Goal: Information Seeking & Learning: Learn about a topic

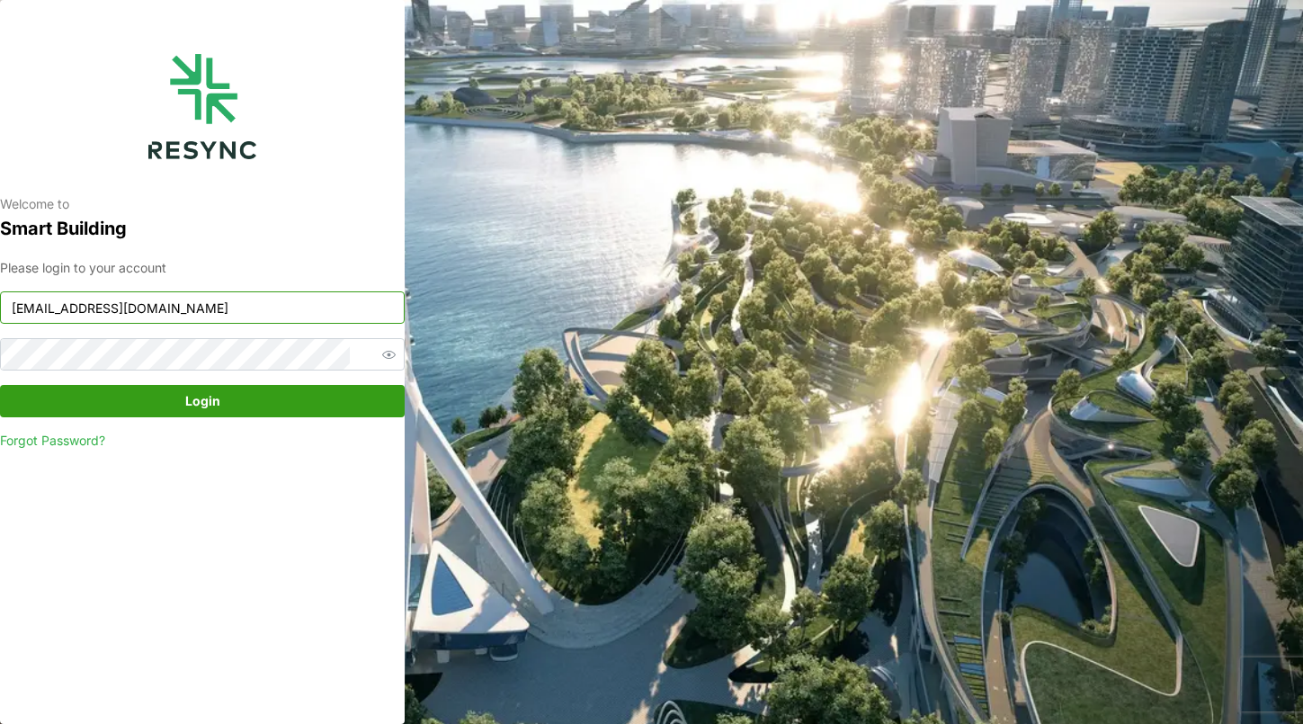
click at [287, 315] on input "continental_display@resynctech.com" at bounding box center [202, 307] width 405 height 32
paste input "mandai_internal"
type input "mandai_internal@resynctech.com"
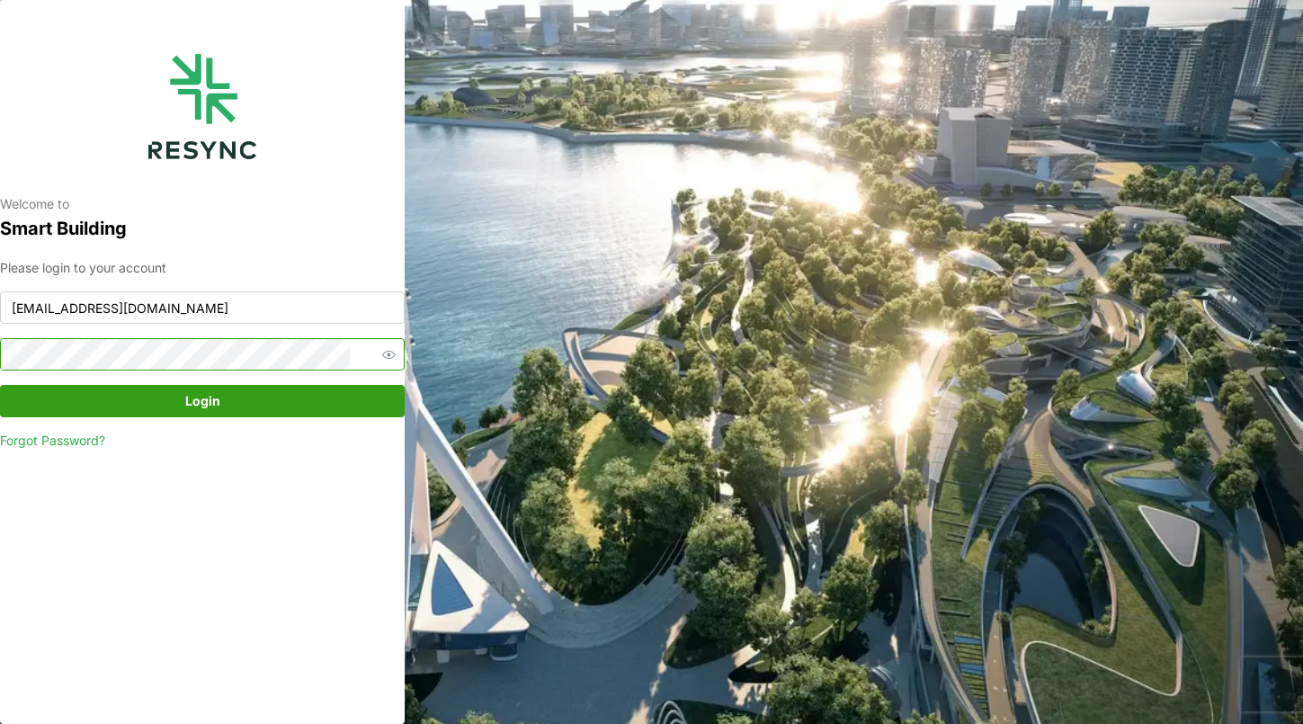
click at [382, 360] on icon "button" at bounding box center [388, 354] width 13 height 13
click at [45, 398] on span "Login" at bounding box center [202, 401] width 371 height 31
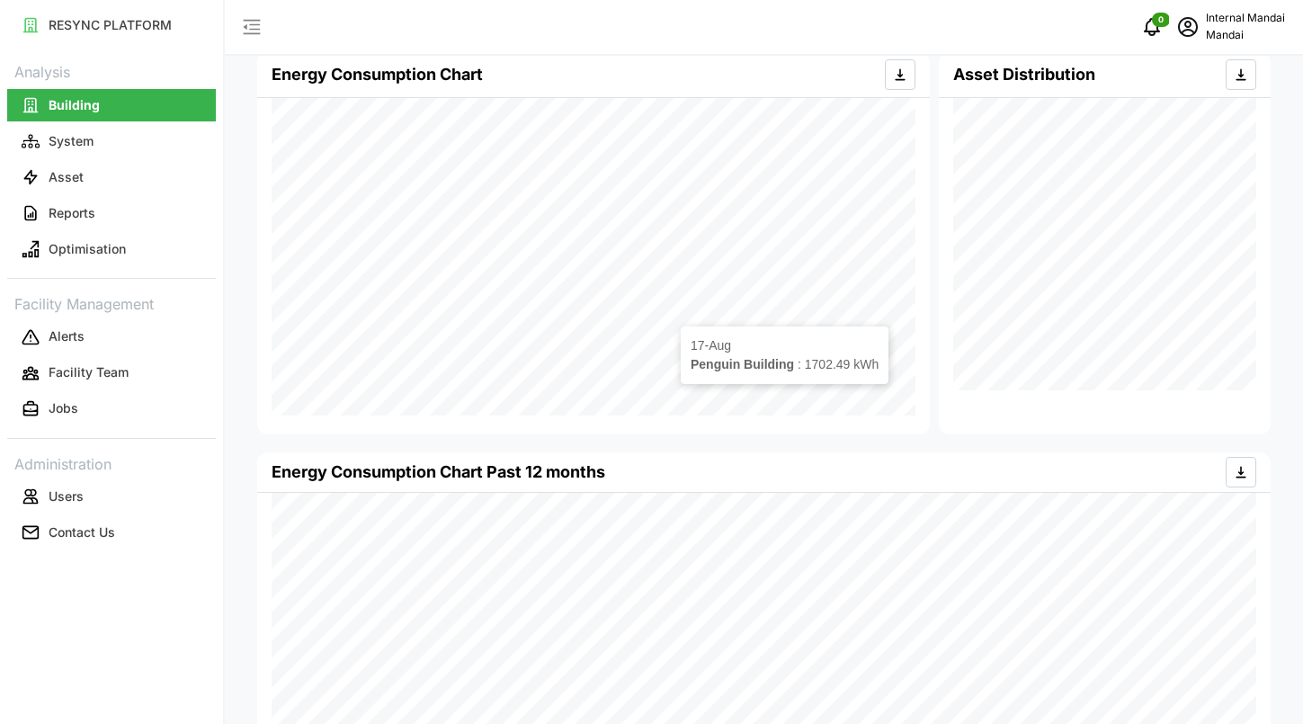
scroll to position [372, 0]
click at [112, 255] on p "Optimisation" at bounding box center [87, 249] width 77 height 18
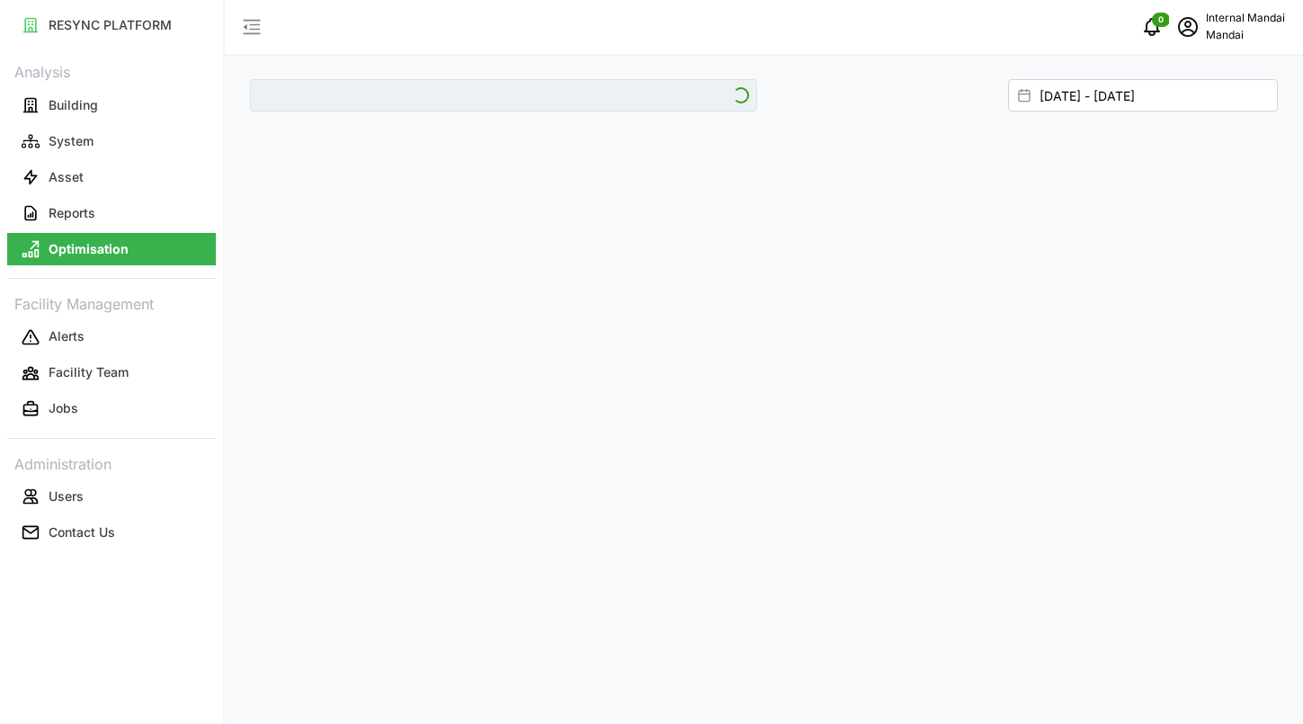
type input "Penguin Building"
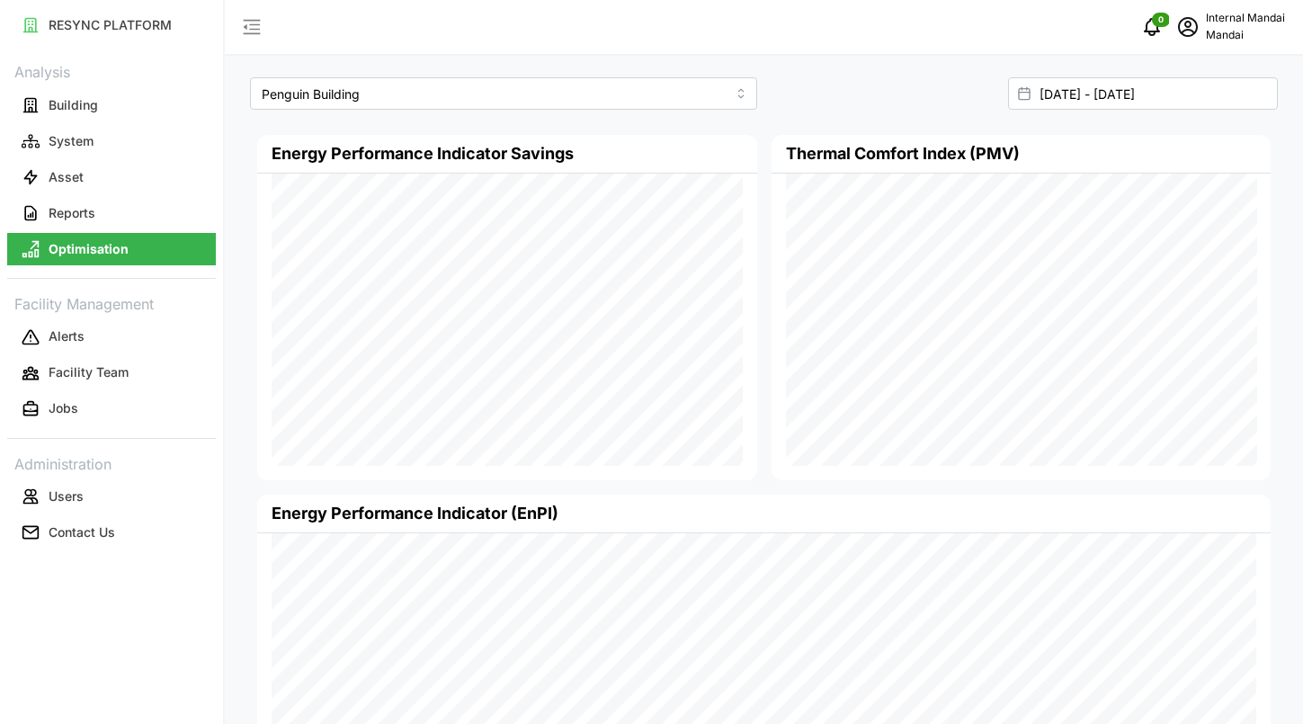
scroll to position [1, 0]
click at [1076, 96] on input "[DATE] - [DATE]" at bounding box center [1143, 94] width 270 height 32
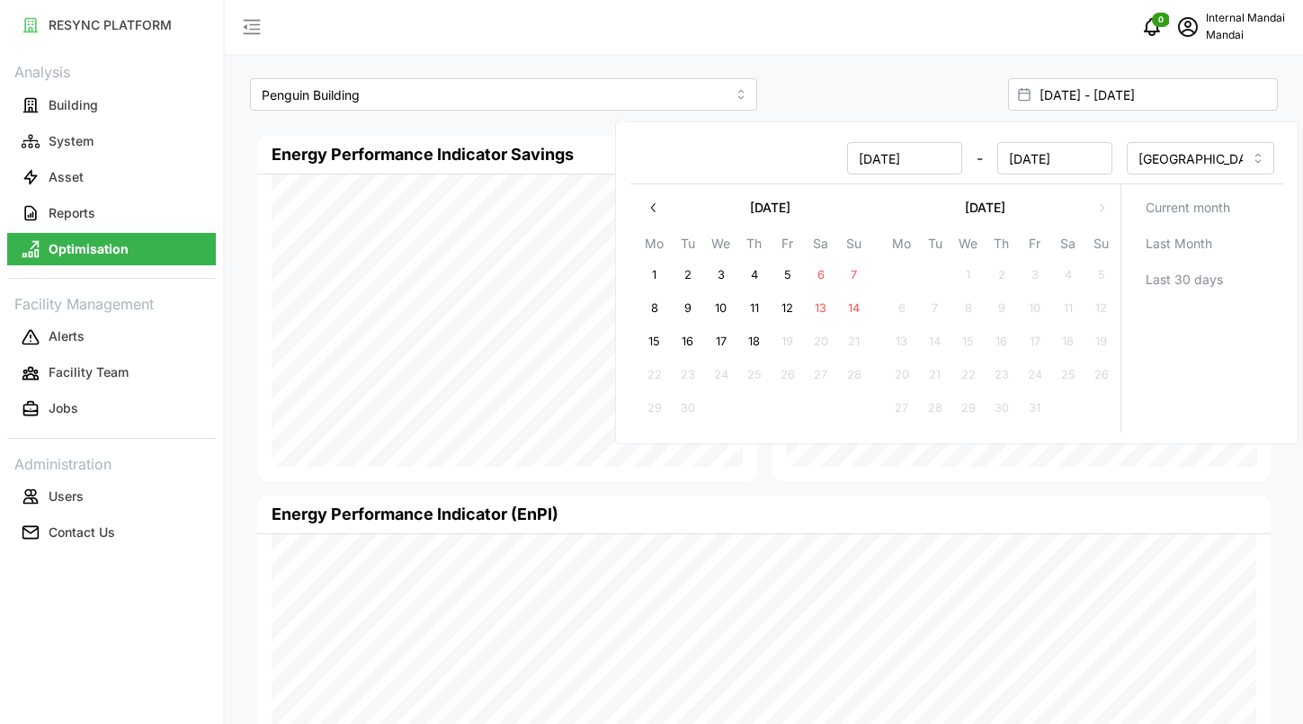
click at [662, 273] on button "1" at bounding box center [655, 275] width 32 height 32
type input "[DATE] - [DATE]"
type input "[DATE]"
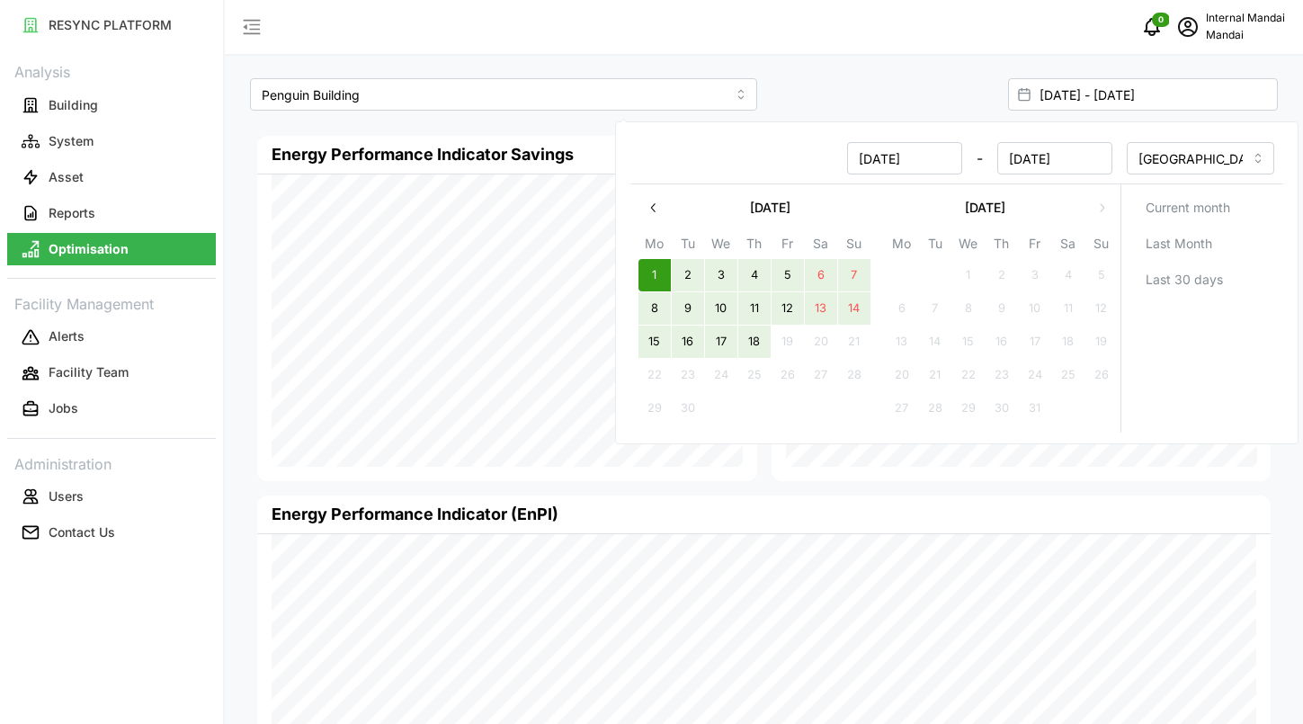
click at [759, 339] on button "18" at bounding box center [754, 342] width 32 height 32
click at [802, 81] on div "[DATE] - [DATE]" at bounding box center [1025, 94] width 507 height 32
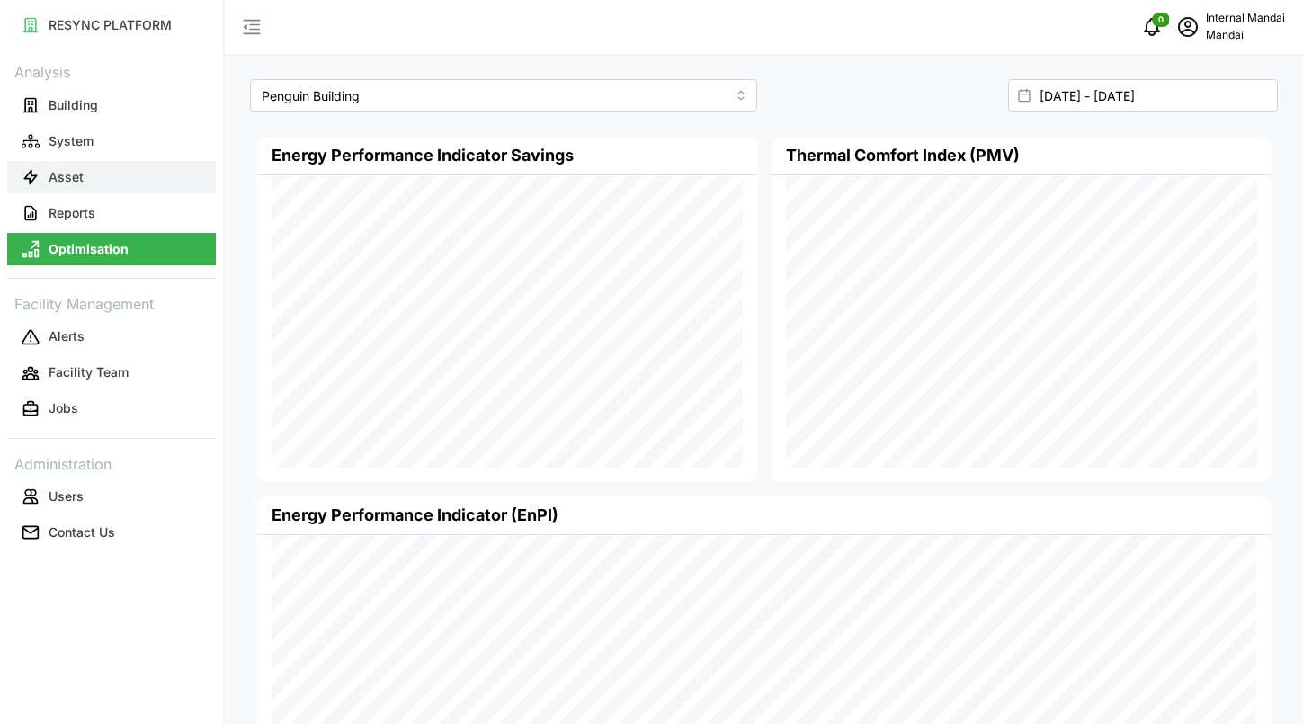
click at [138, 173] on button "Asset" at bounding box center [111, 177] width 209 height 32
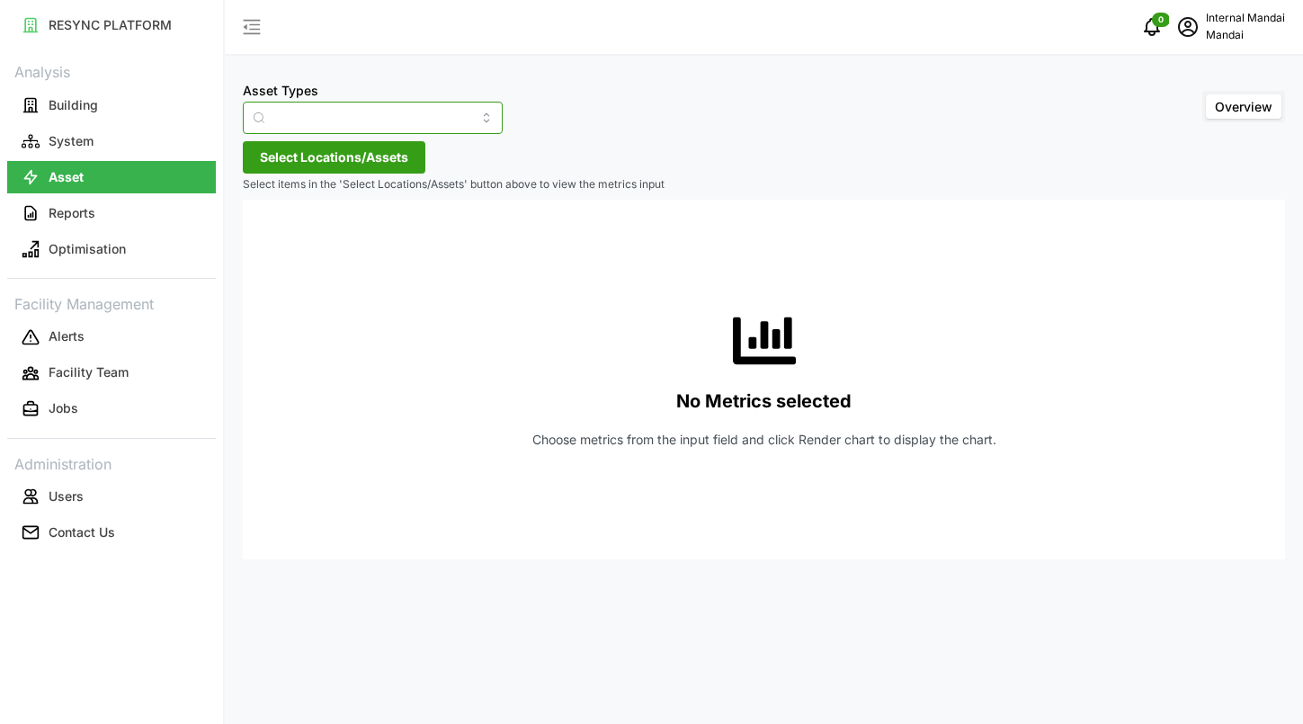
type input "Air Handling Unit"
click at [382, 114] on input "Air Handling Unit" at bounding box center [373, 118] width 260 height 32
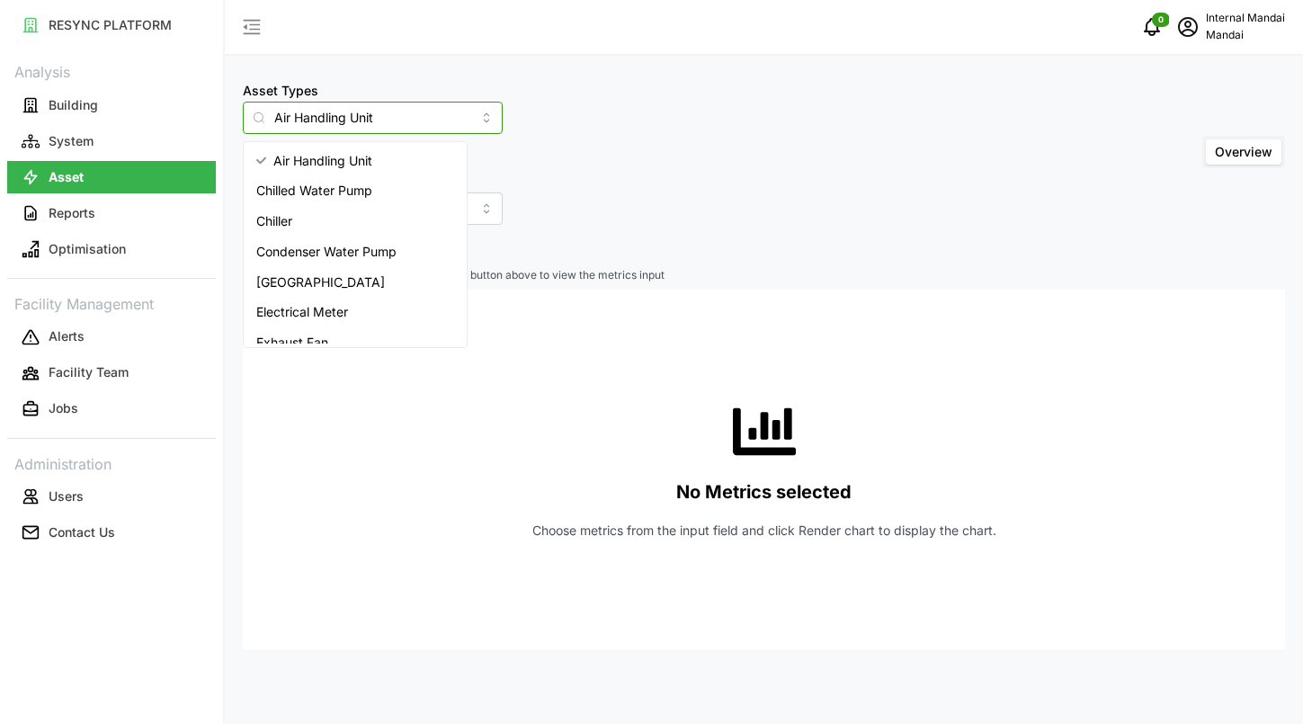
click at [365, 162] on span "Air Handling Unit" at bounding box center [322, 161] width 99 height 20
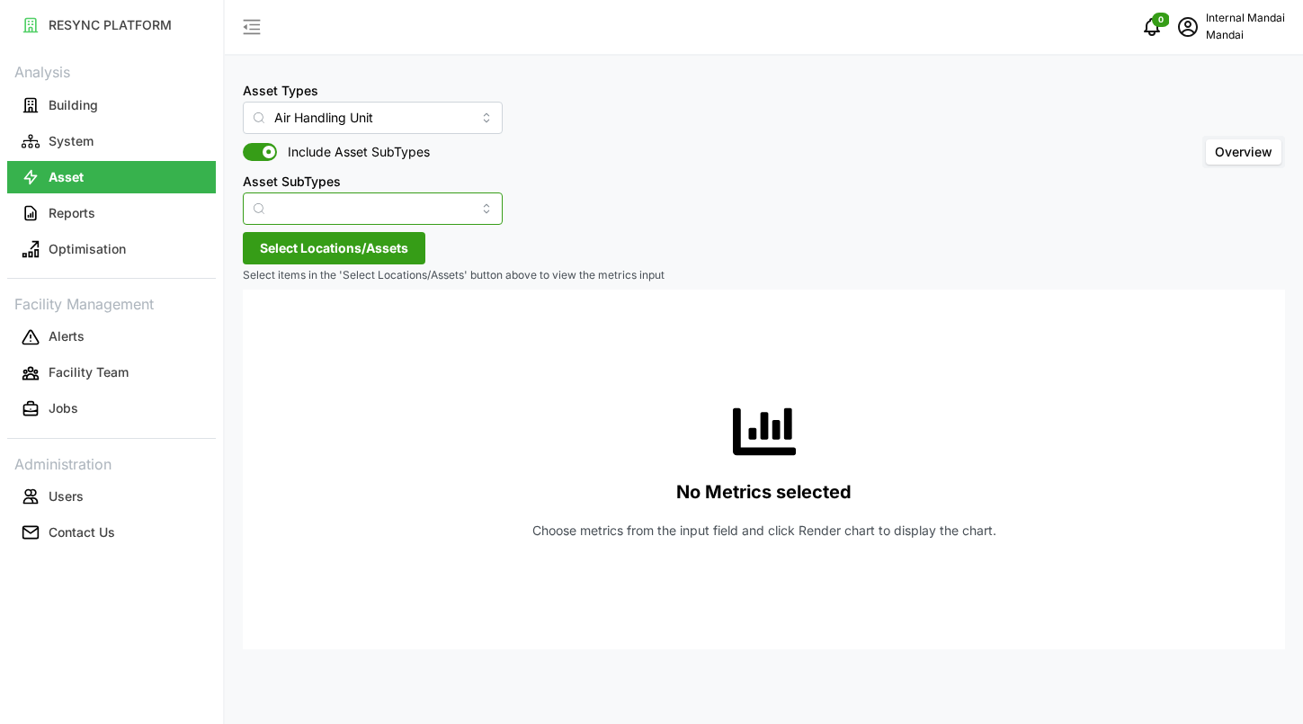
click at [420, 199] on input "Asset SubTypes" at bounding box center [373, 208] width 260 height 32
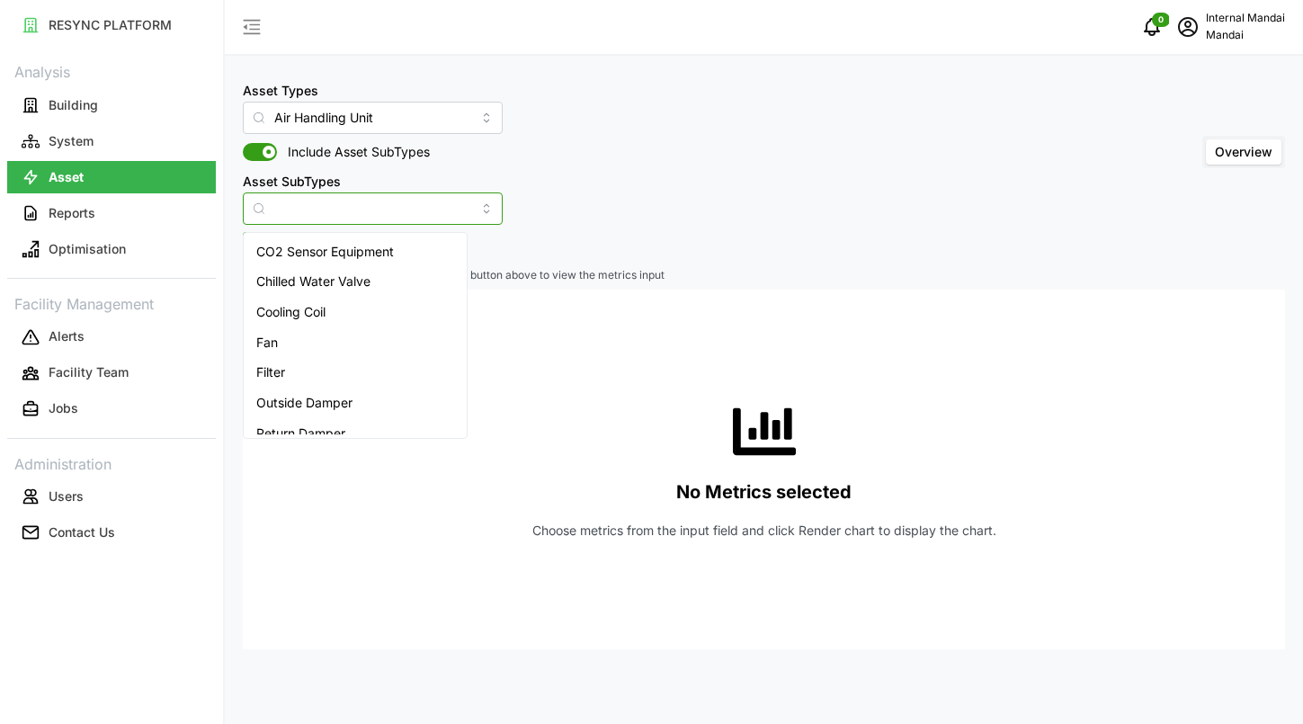
click at [352, 287] on span "Chilled Water Valve" at bounding box center [313, 282] width 114 height 20
type input "Chilled Water Valve"
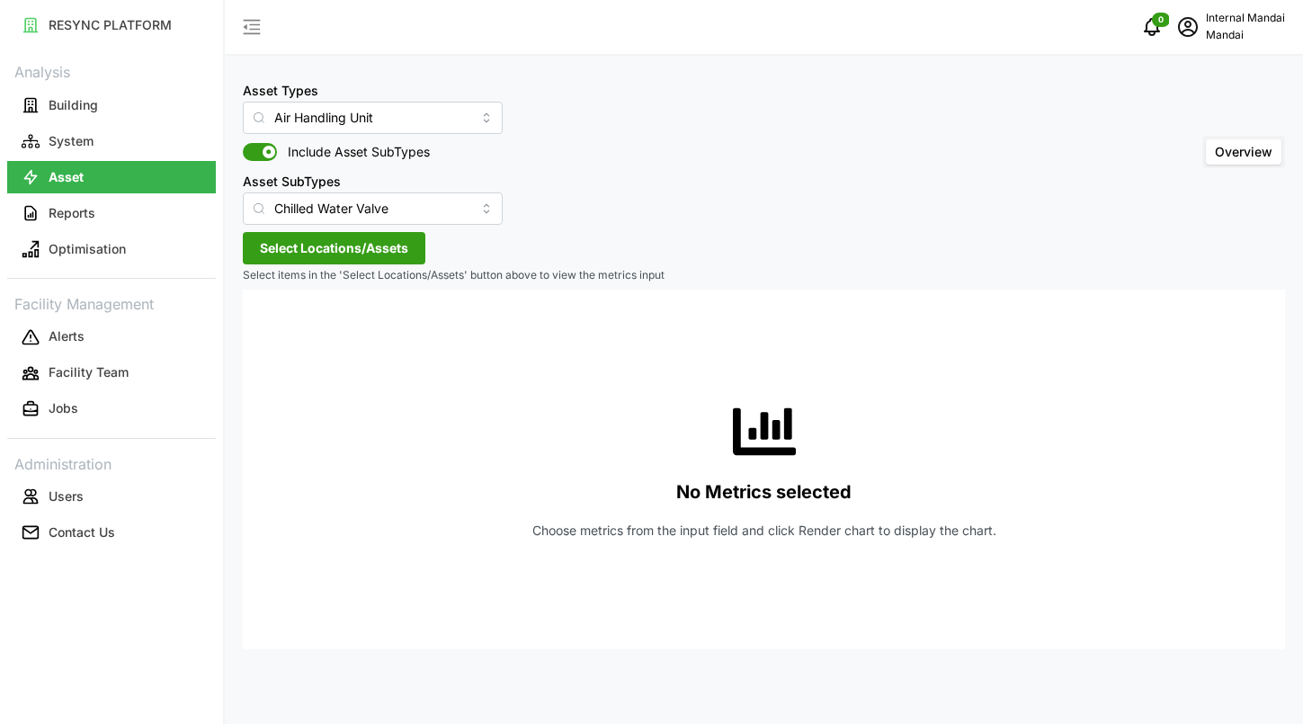
click at [380, 251] on span "Select Locations/Assets" at bounding box center [334, 248] width 148 height 31
click at [264, 324] on icon at bounding box center [266, 329] width 14 height 14
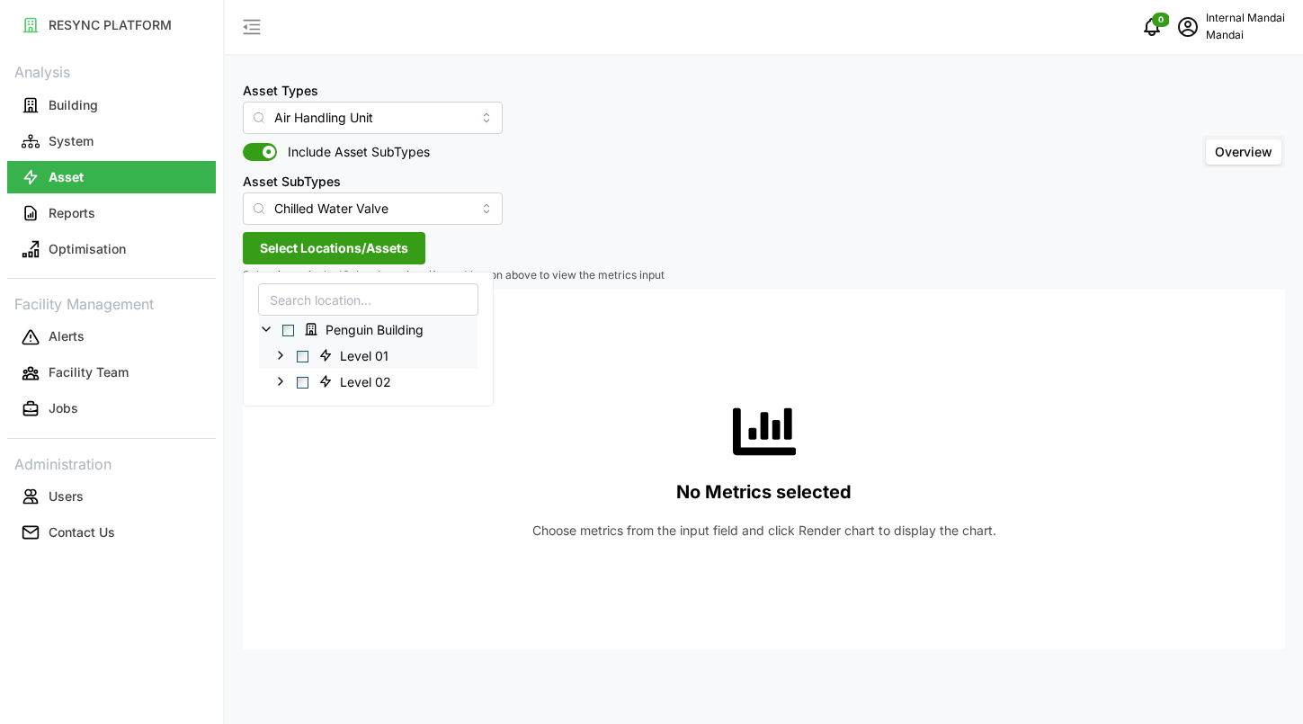
click at [300, 355] on span "Select Level 01" at bounding box center [303, 356] width 12 height 12
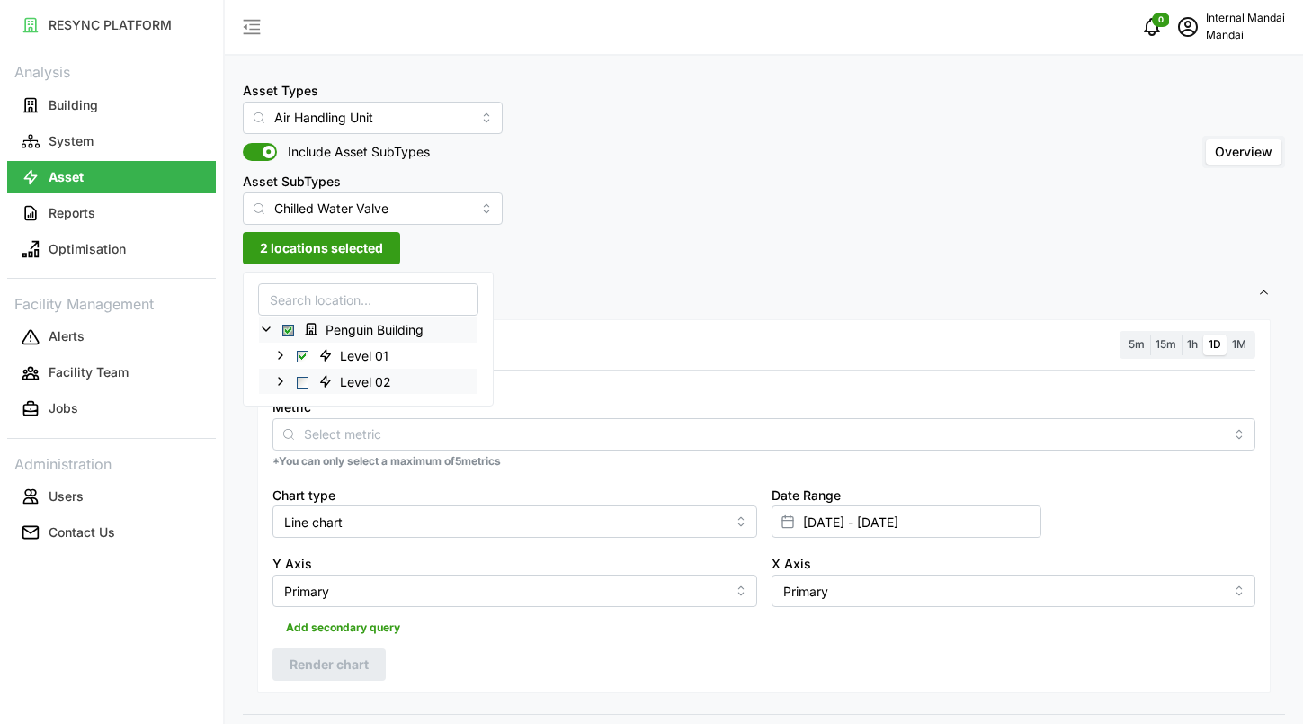
click at [304, 382] on span "Select Level 02" at bounding box center [303, 382] width 12 height 12
click at [516, 312] on span "Settings" at bounding box center [757, 294] width 1000 height 44
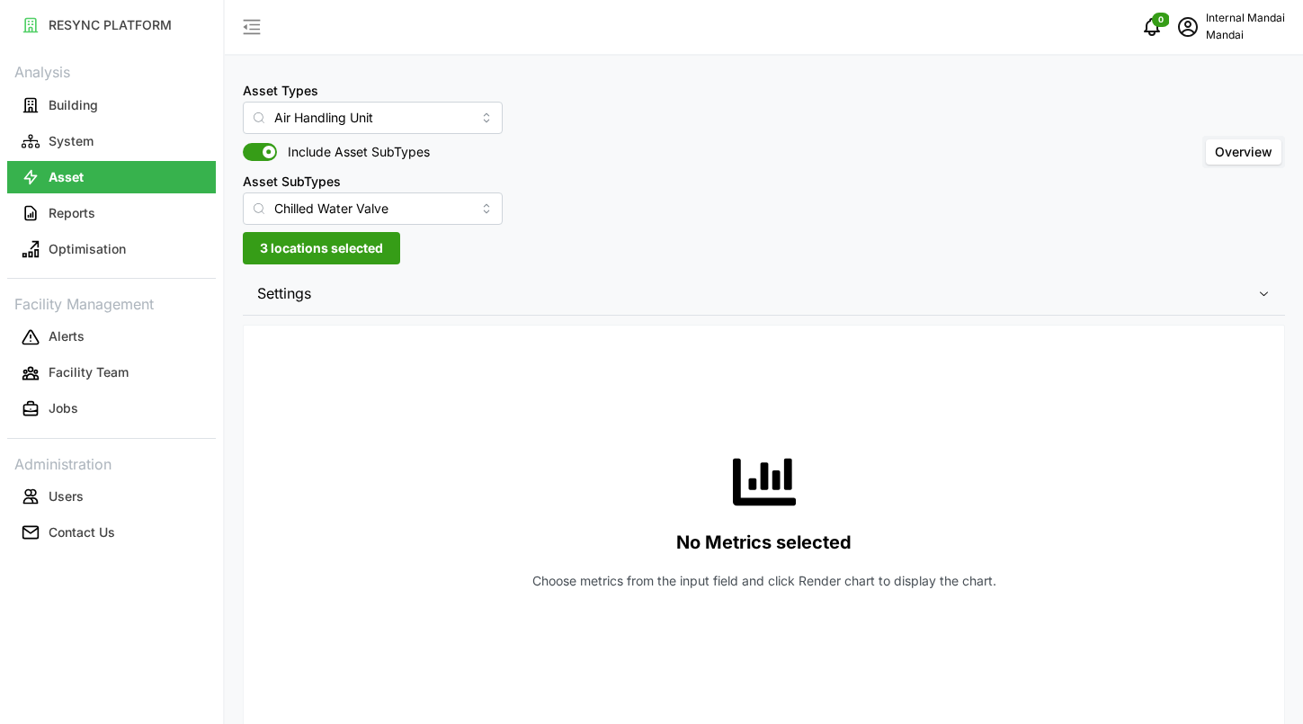
click at [365, 247] on span "3 locations selected" at bounding box center [321, 248] width 123 height 31
click at [272, 327] on icon at bounding box center [266, 329] width 14 height 14
click at [595, 255] on div "Asset Types Air Handling Unit Include Asset SubTypes Asset SubTypes Chilled Wat…" at bounding box center [764, 638] width 1079 height 1277
click at [281, 297] on span "Settings" at bounding box center [757, 294] width 1000 height 44
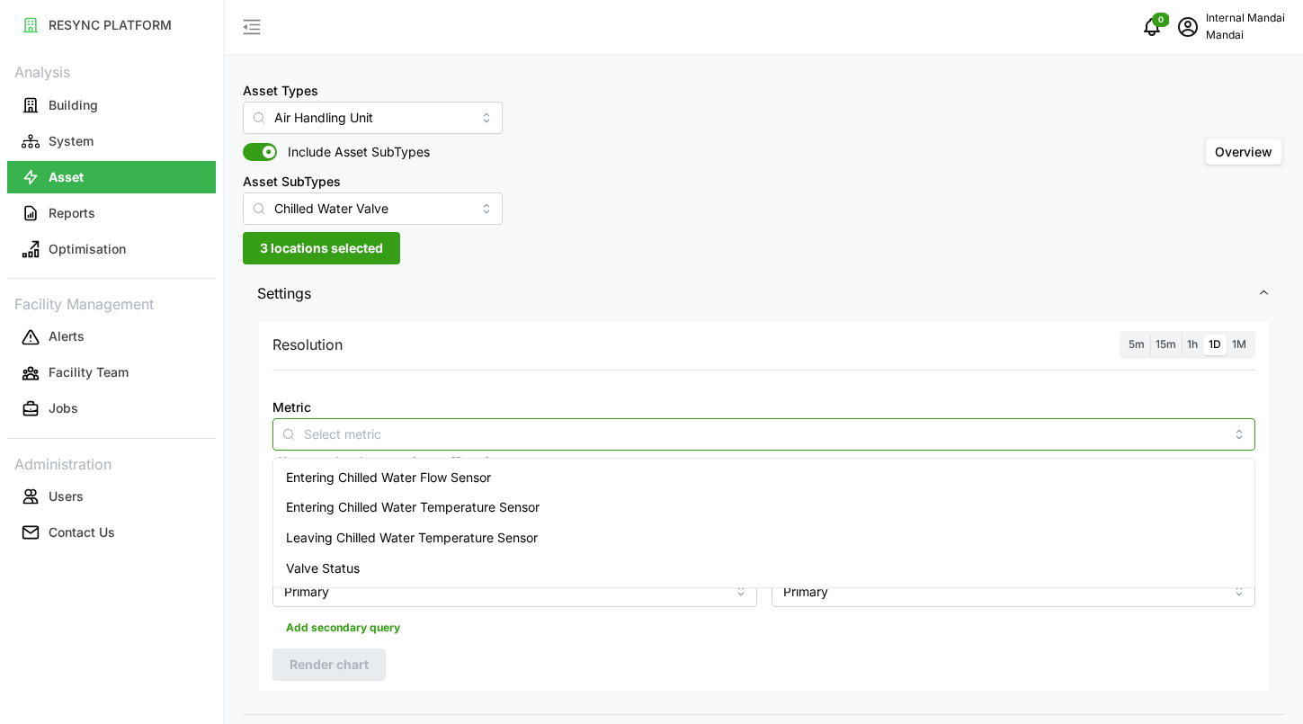
click at [475, 434] on input "Metric" at bounding box center [764, 434] width 920 height 20
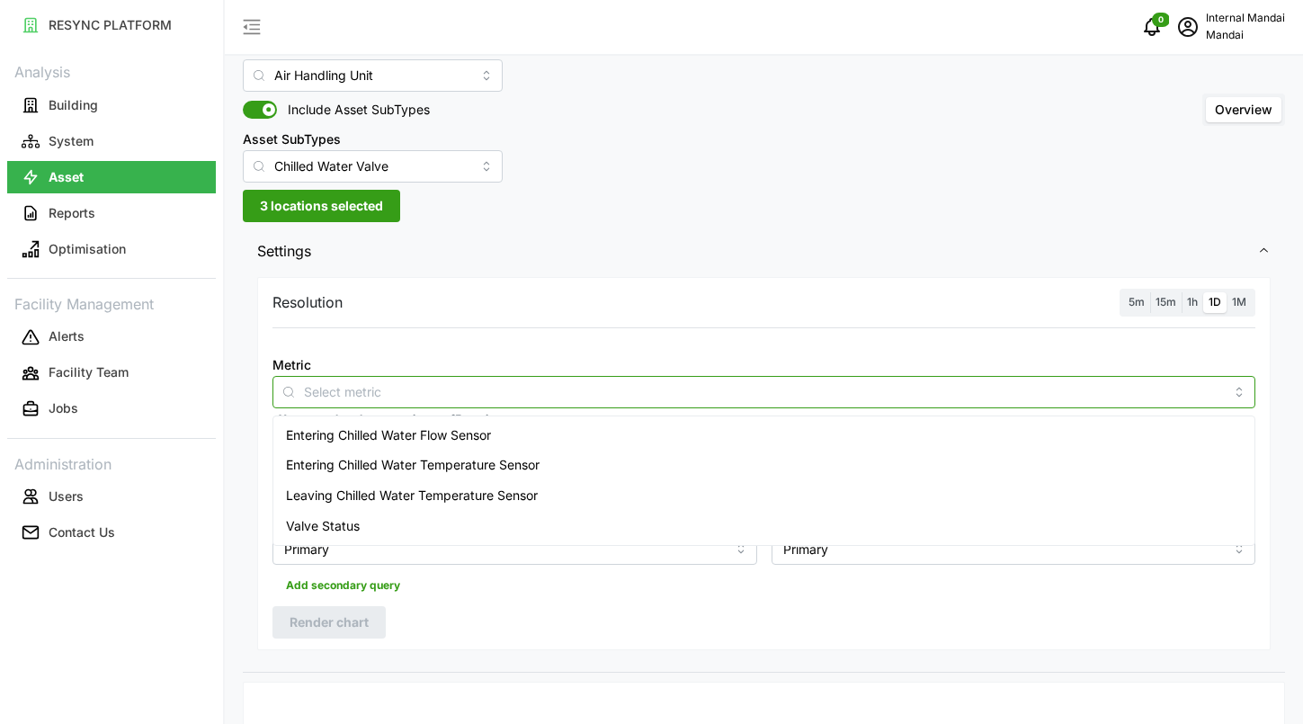
scroll to position [47, 0]
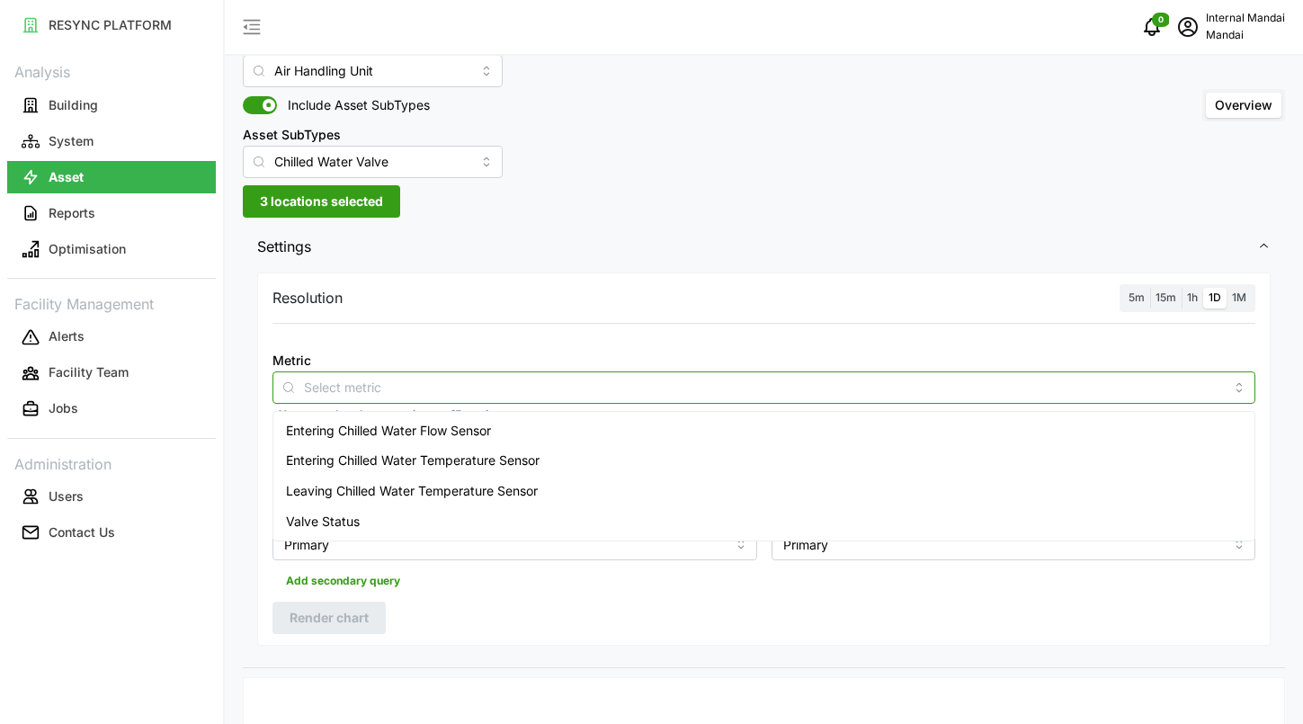
click at [473, 439] on span "Entering Chilled Water Flow Sensor" at bounding box center [388, 431] width 205 height 20
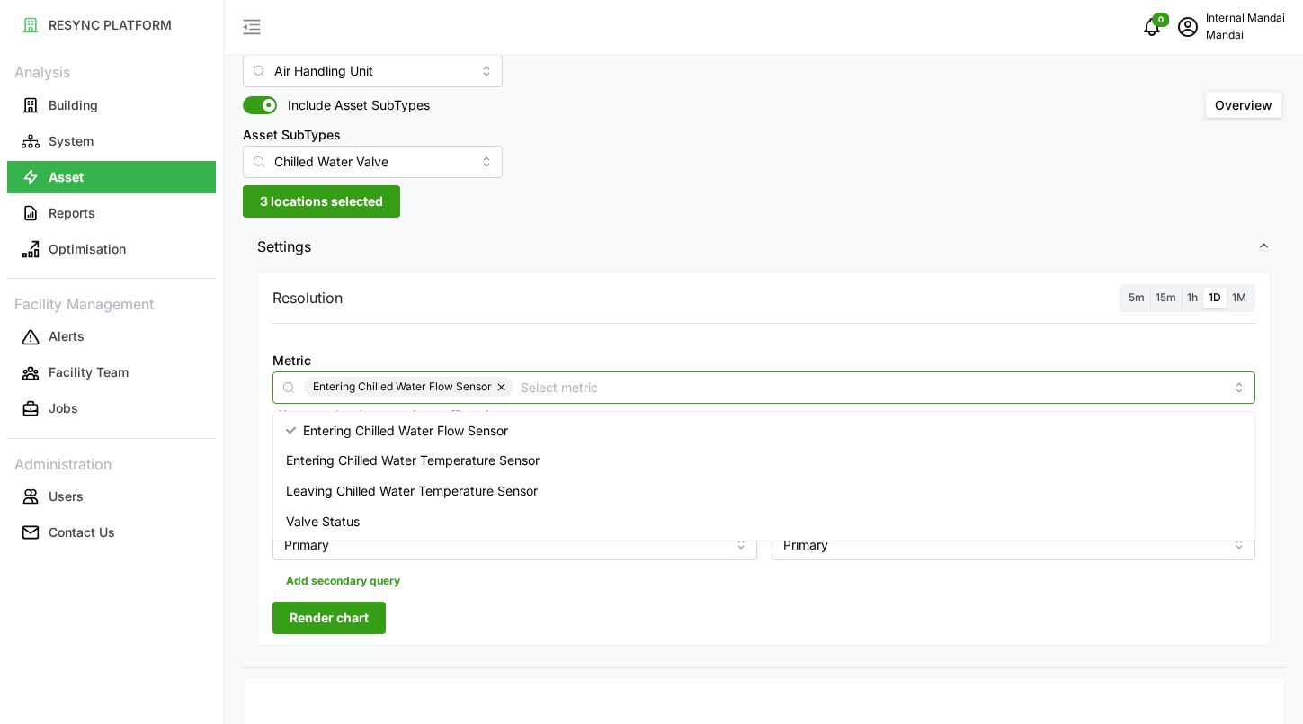
click at [475, 452] on span "Entering Chilled Water Temperature Sensor" at bounding box center [413, 461] width 254 height 20
click at [475, 481] on span "Leaving Chilled Water Temperature Sensor" at bounding box center [412, 491] width 252 height 20
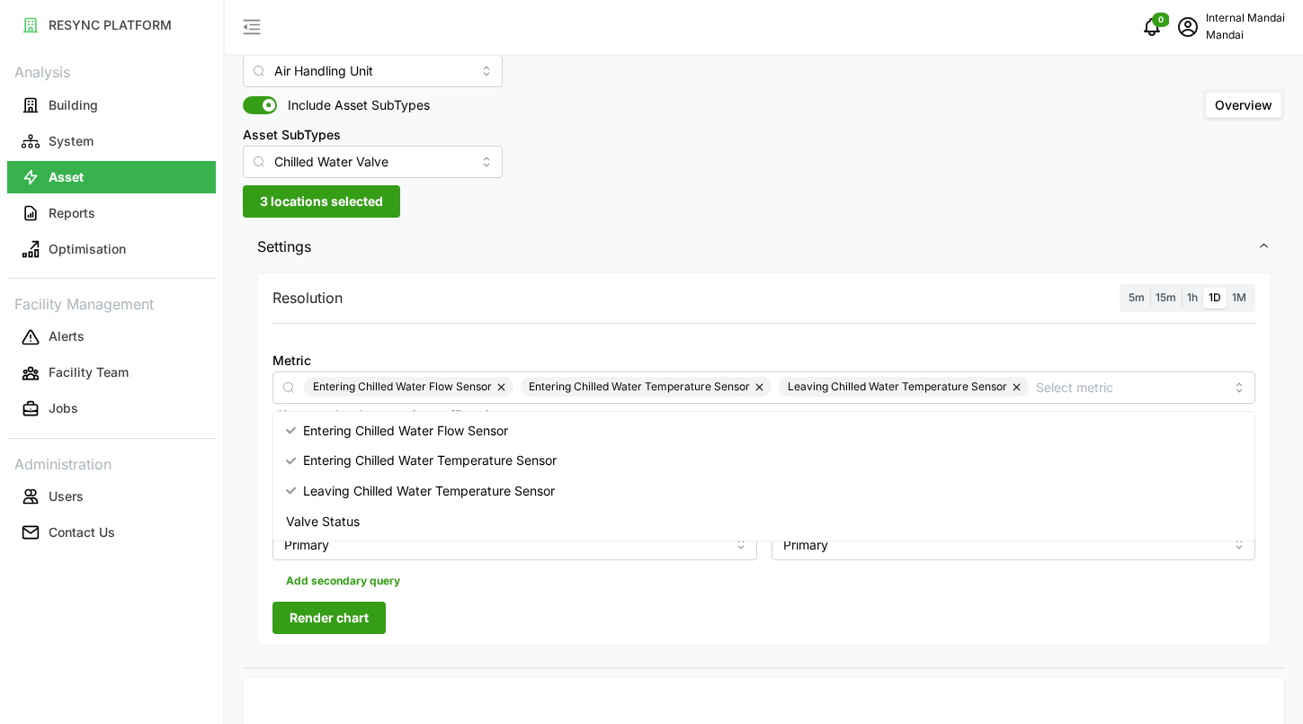
click at [365, 614] on span "Render chart" at bounding box center [329, 618] width 79 height 31
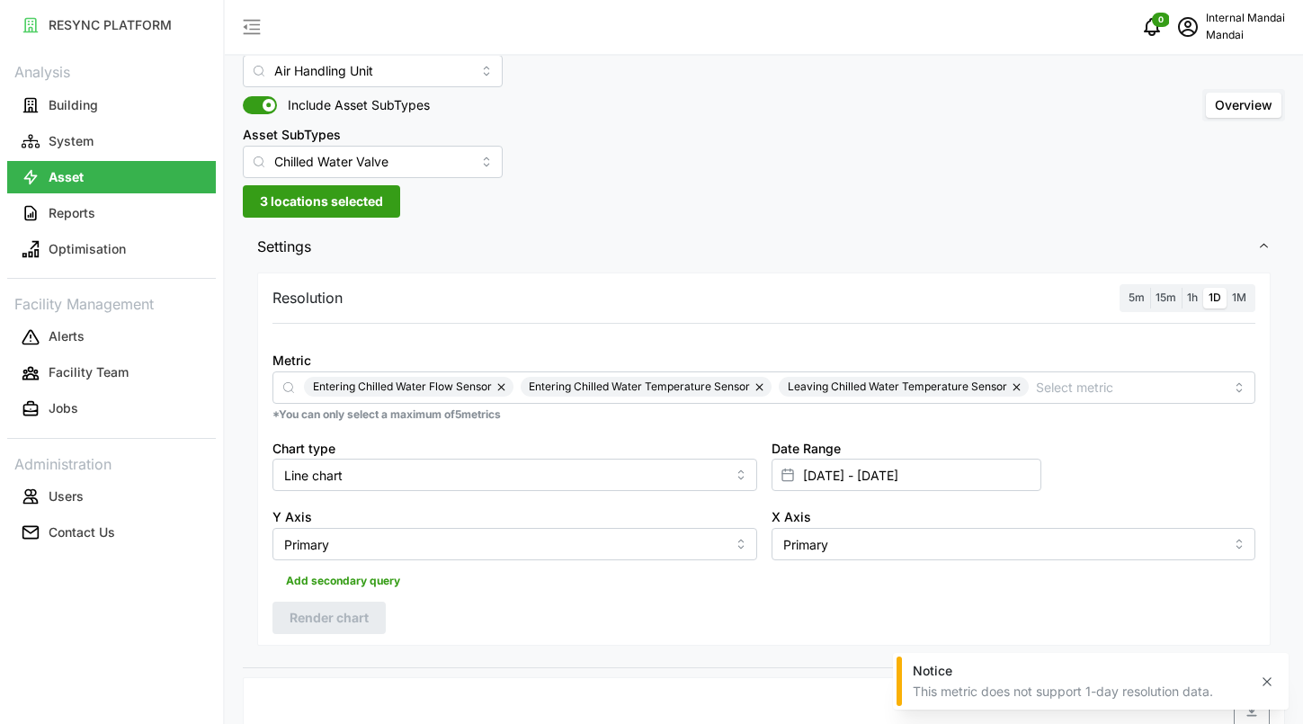
click at [1135, 296] on span "5m" at bounding box center [1137, 297] width 16 height 13
click at [1123, 288] on input "5m" at bounding box center [1123, 288] width 0 height 0
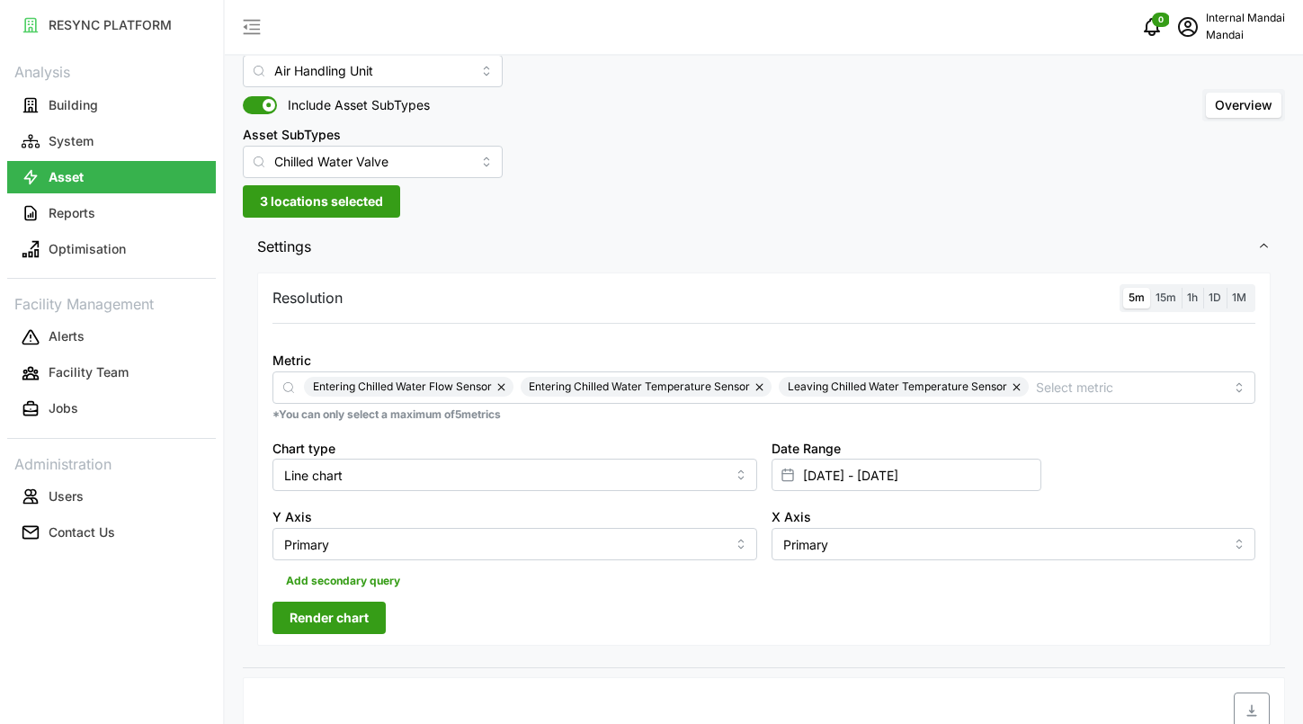
click at [1167, 297] on span "15m" at bounding box center [1166, 297] width 21 height 13
click at [1150, 288] on input "15m" at bounding box center [1150, 288] width 0 height 0
click at [356, 625] on span "Render chart" at bounding box center [329, 618] width 79 height 31
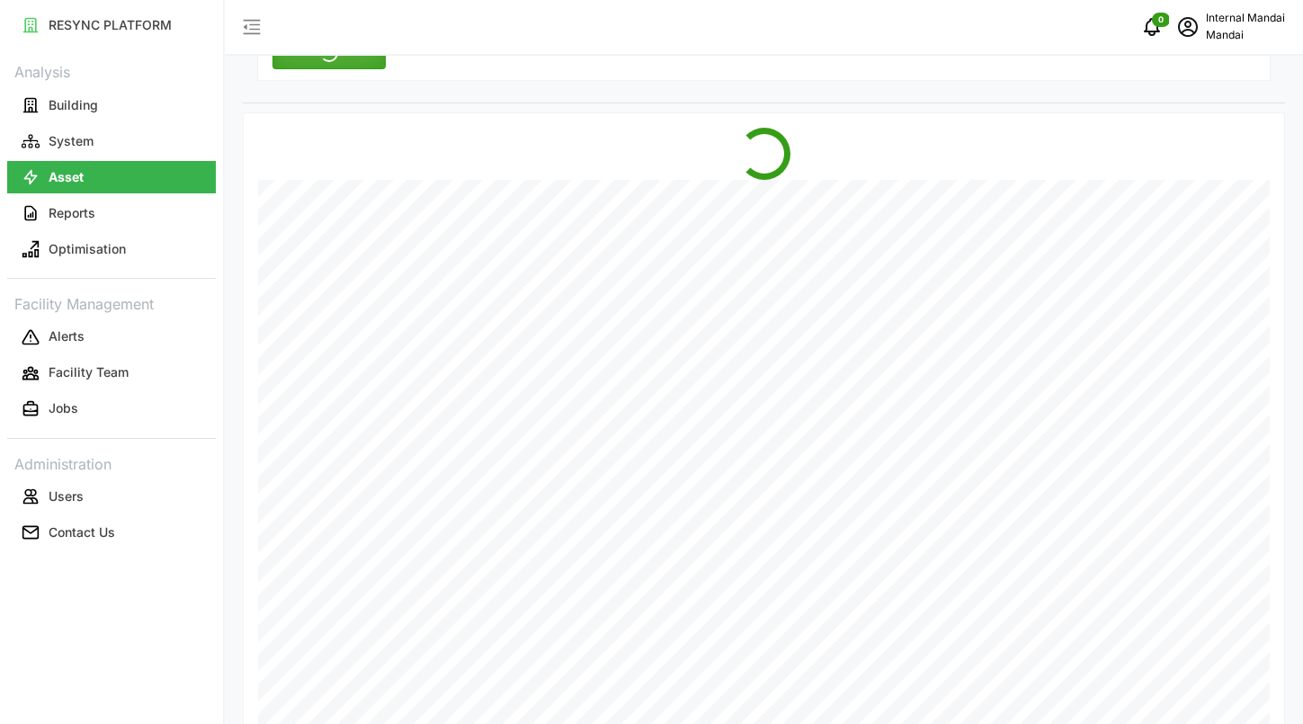
scroll to position [613, 0]
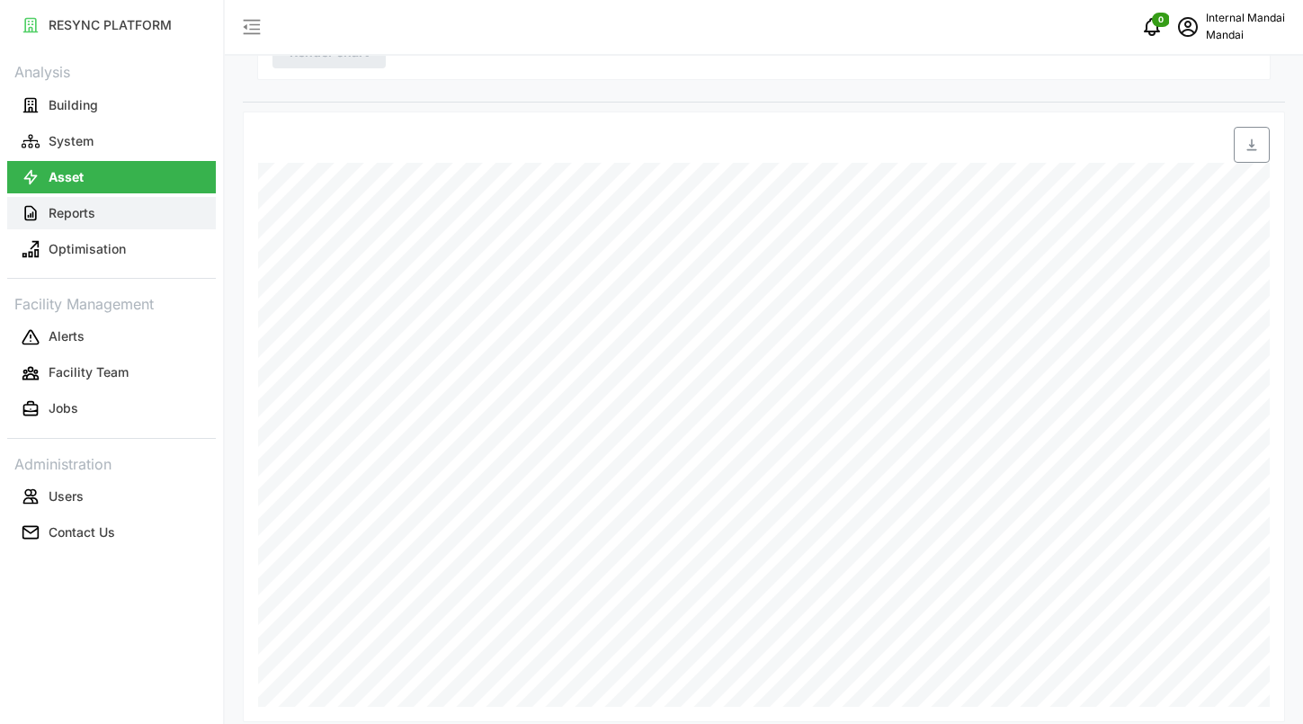
click at [71, 216] on p "Reports" at bounding box center [72, 213] width 47 height 18
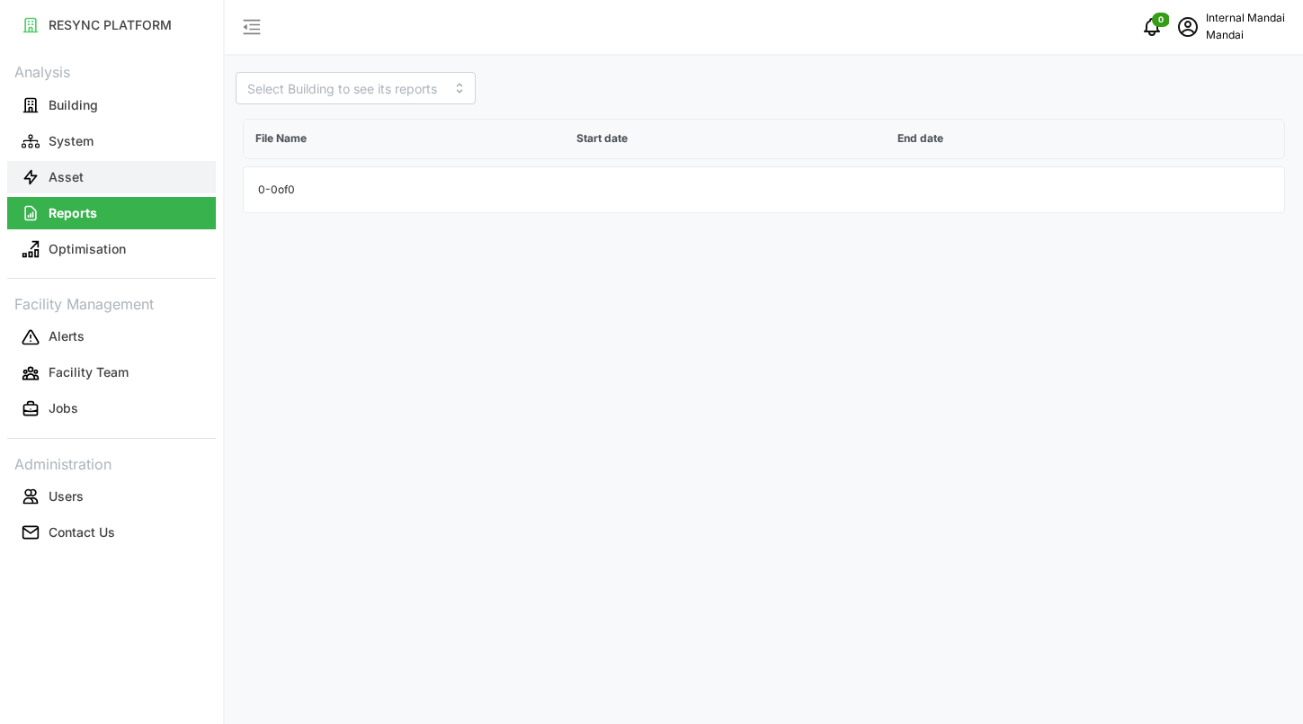
click at [139, 184] on button "Asset" at bounding box center [111, 177] width 209 height 32
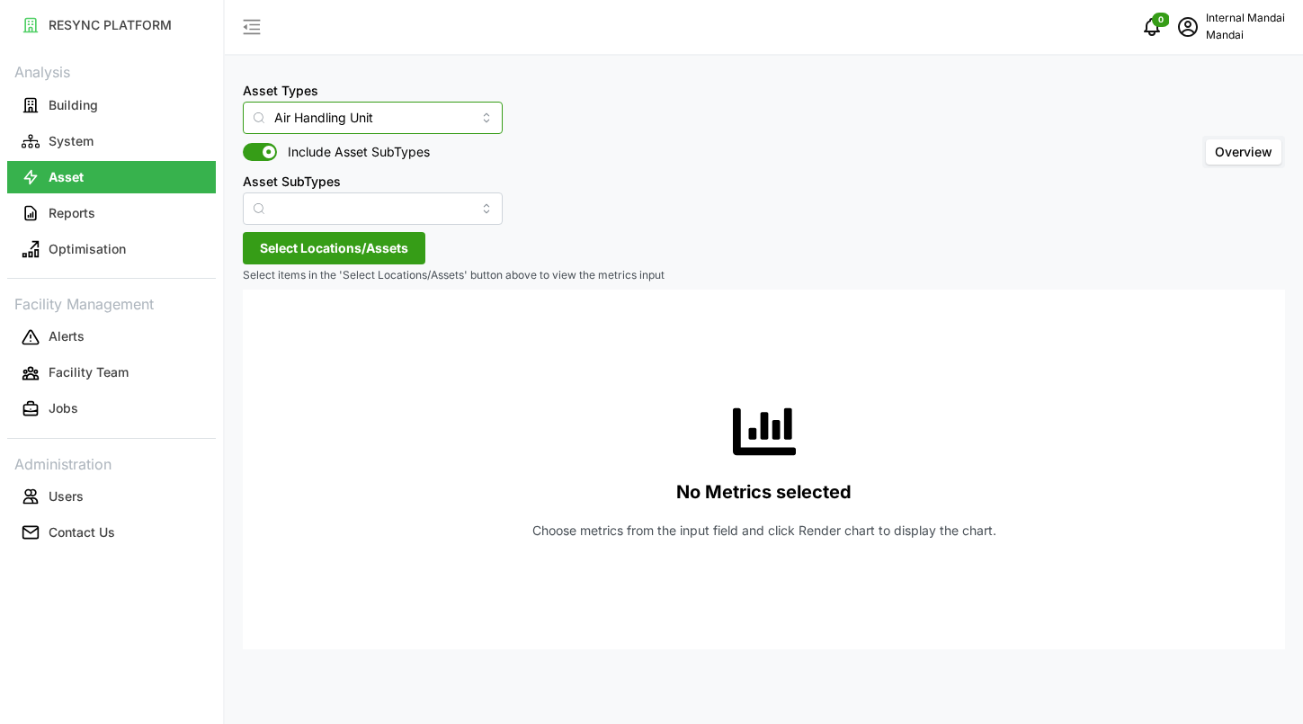
click at [374, 118] on input "Air Handling Unit" at bounding box center [373, 118] width 260 height 32
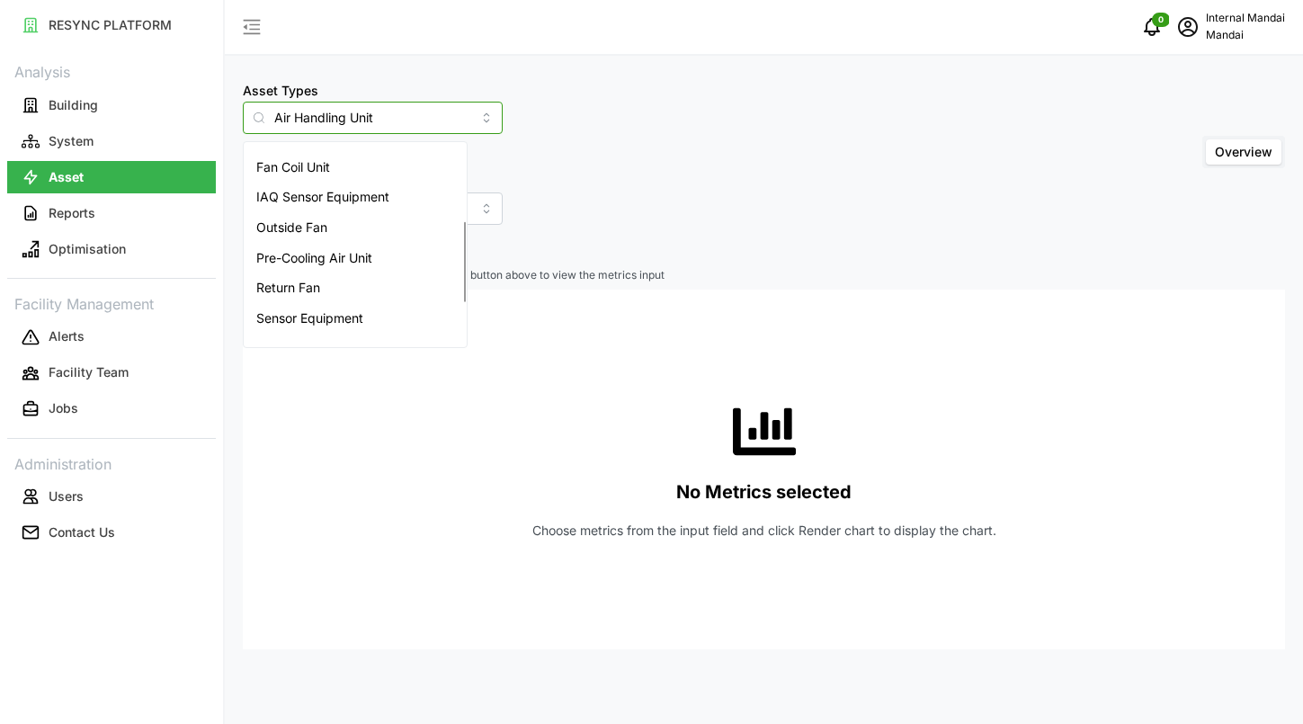
scroll to position [287, 0]
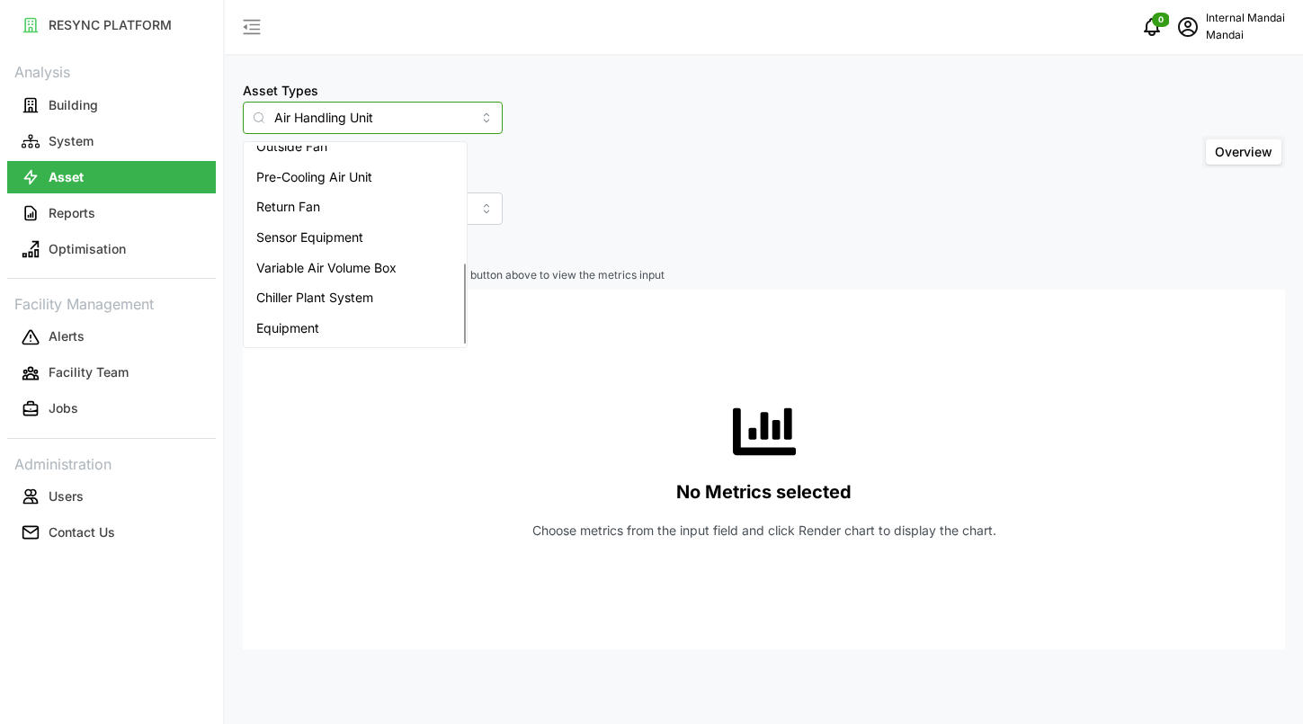
click at [336, 303] on span "Chiller Plant System" at bounding box center [314, 298] width 117 height 20
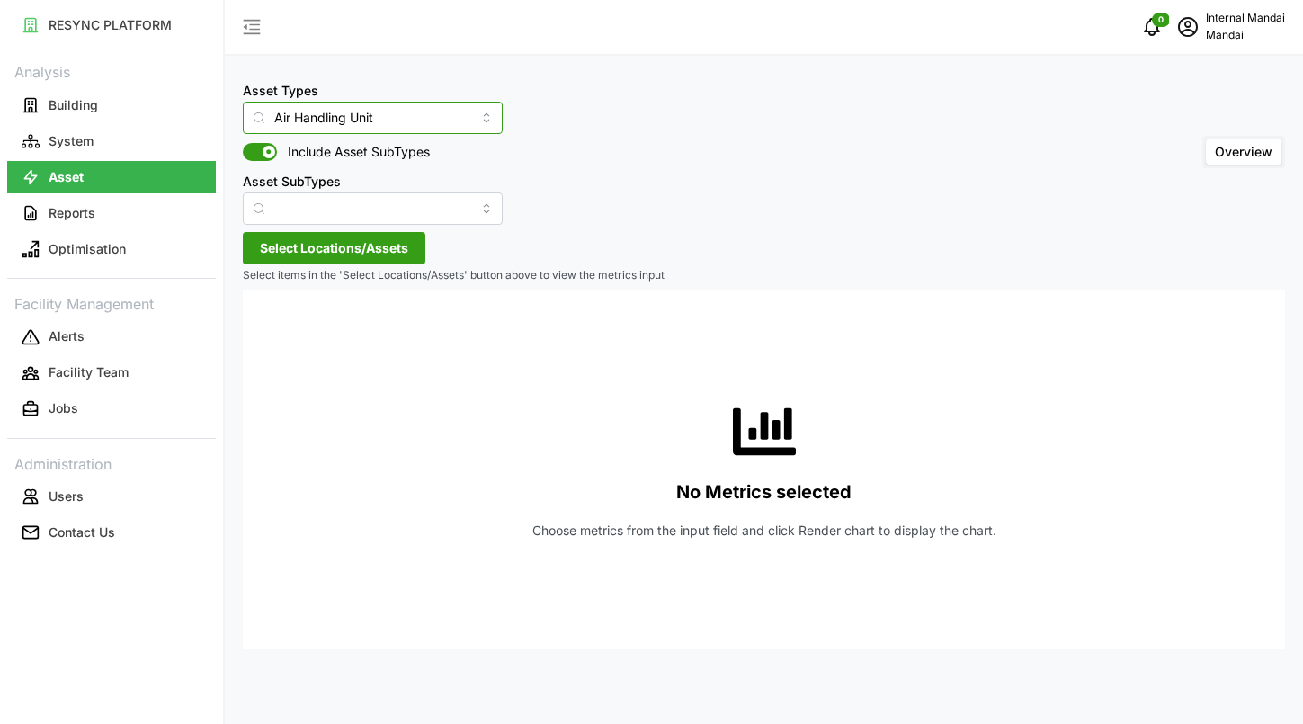
type input "Chiller Plant System"
click at [338, 242] on span "Select Locations/Assets" at bounding box center [334, 248] width 148 height 31
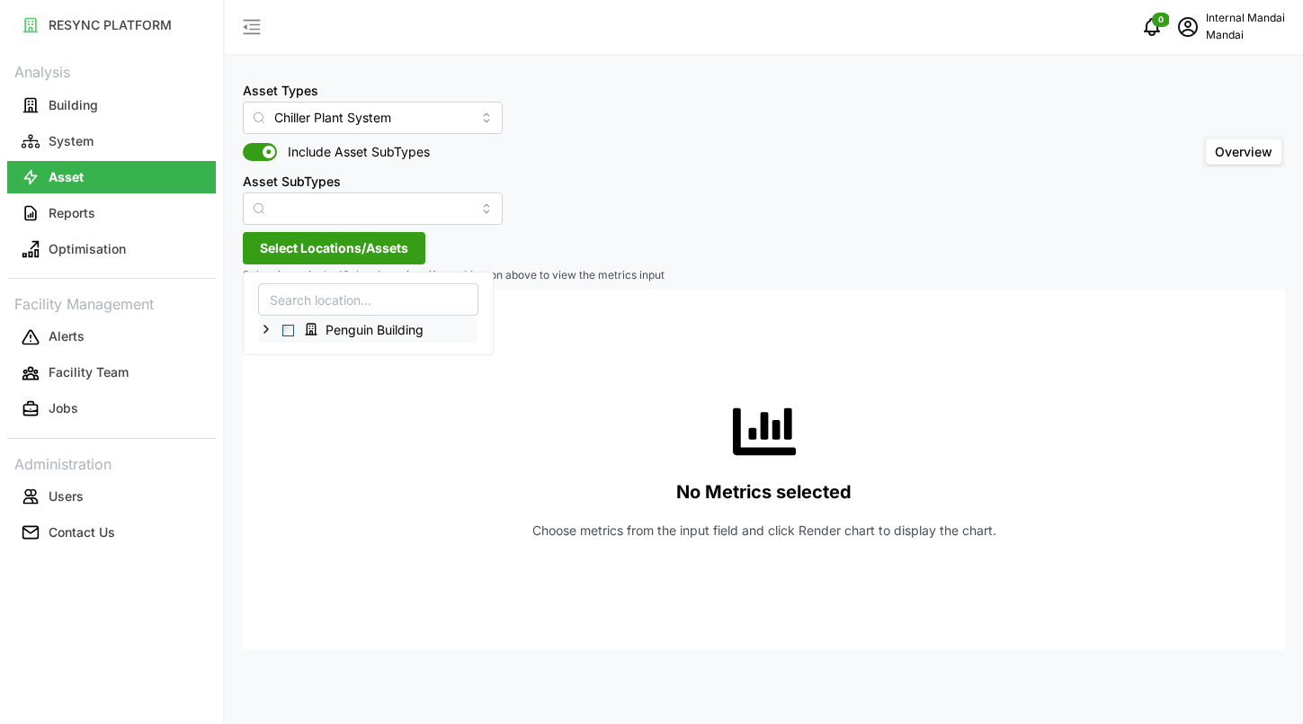
click at [272, 326] on icon at bounding box center [266, 329] width 14 height 14
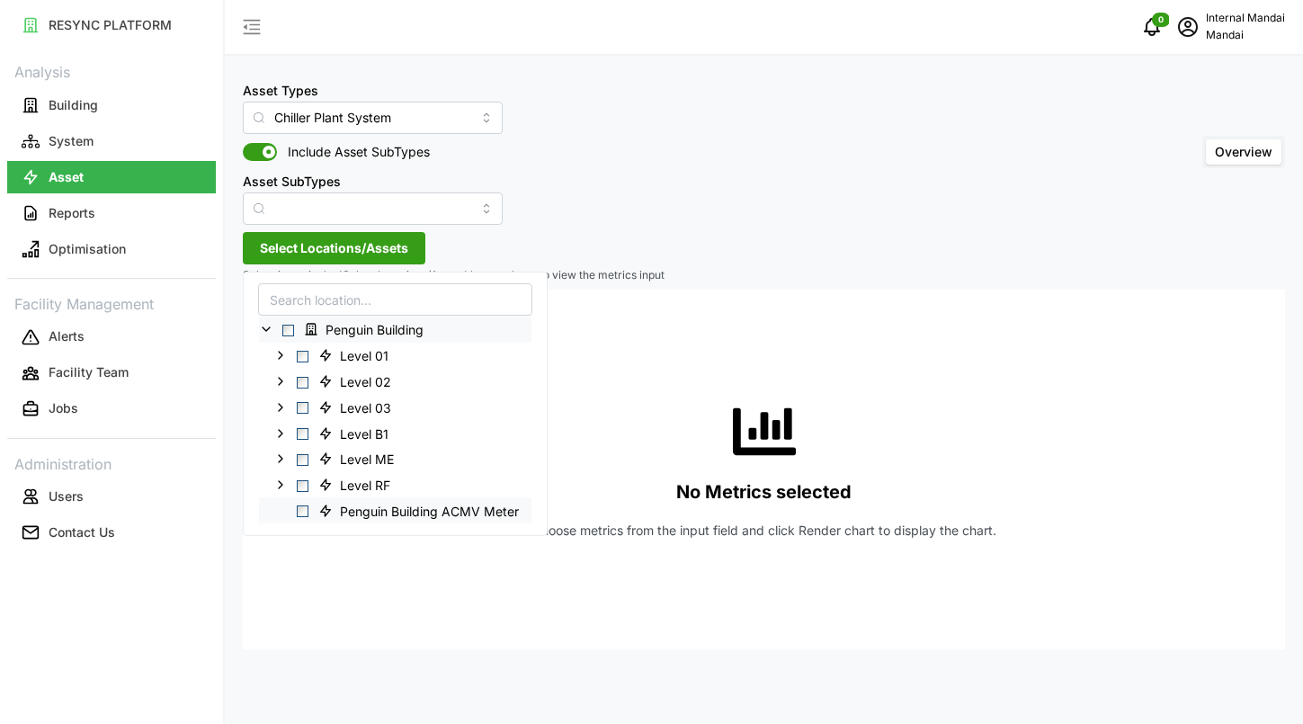
click at [308, 514] on span "Select Penguin Building ACMV Meter" at bounding box center [303, 512] width 12 height 12
click at [303, 508] on span "Select Penguin Building ACMV Meter" at bounding box center [303, 512] width 12 height 12
click at [298, 511] on span "Select Penguin Building ACMV Meter" at bounding box center [303, 512] width 12 height 12
click at [309, 433] on div "Level B1" at bounding box center [395, 433] width 273 height 26
click at [300, 432] on span "Select Level B1" at bounding box center [303, 434] width 12 height 12
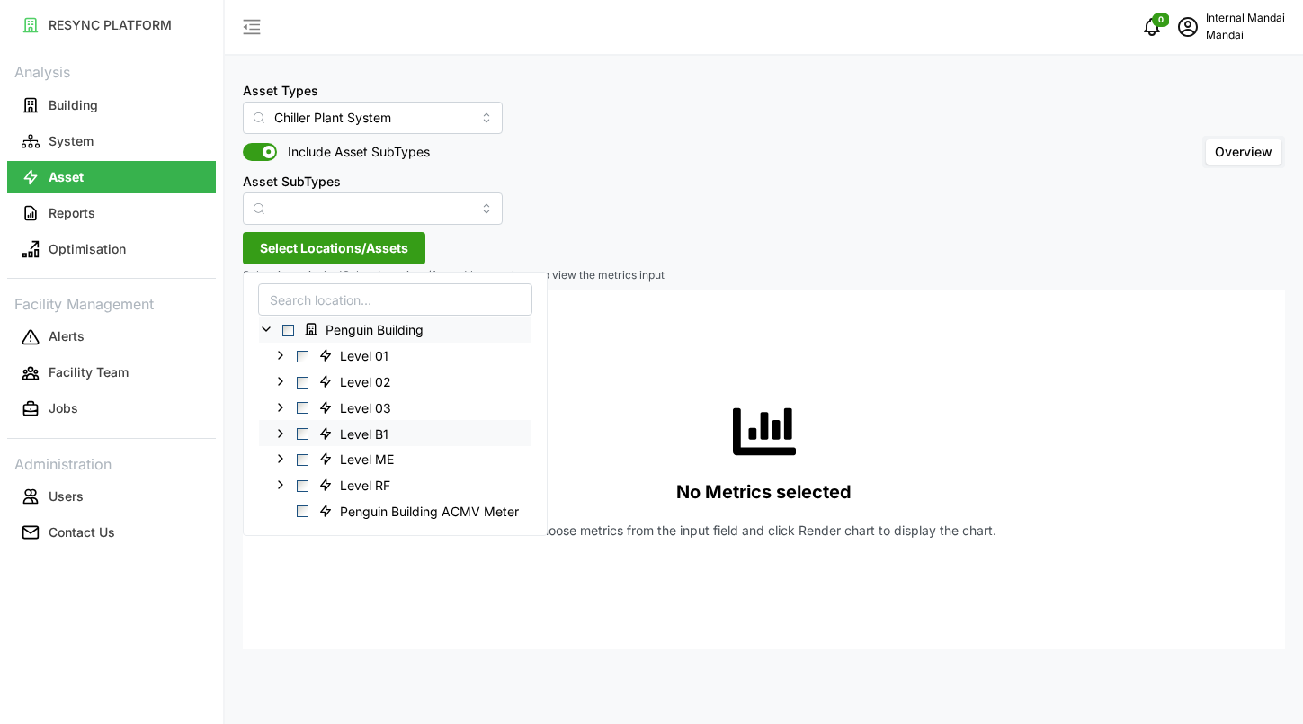
click at [302, 432] on span "Select Level B1" at bounding box center [303, 434] width 12 height 12
click at [303, 402] on span "Select Level 03" at bounding box center [303, 408] width 12 height 12
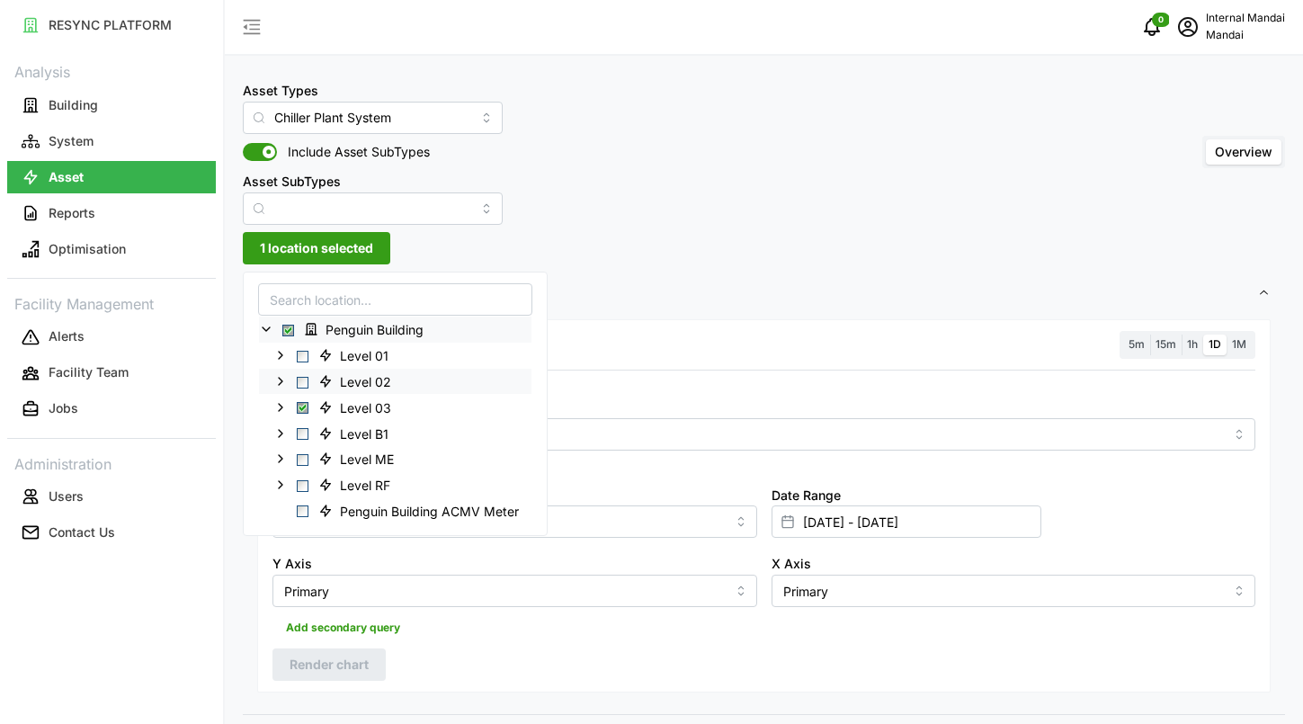
click at [301, 383] on span "Select Level 02" at bounding box center [303, 382] width 12 height 12
click at [302, 359] on span "Select Level 01" at bounding box center [303, 356] width 12 height 12
click at [308, 426] on div "Level B1" at bounding box center [395, 433] width 273 height 26
click at [307, 453] on span "Select Level ME" at bounding box center [303, 459] width 12 height 12
click at [300, 495] on div "Level RF" at bounding box center [395, 484] width 273 height 26
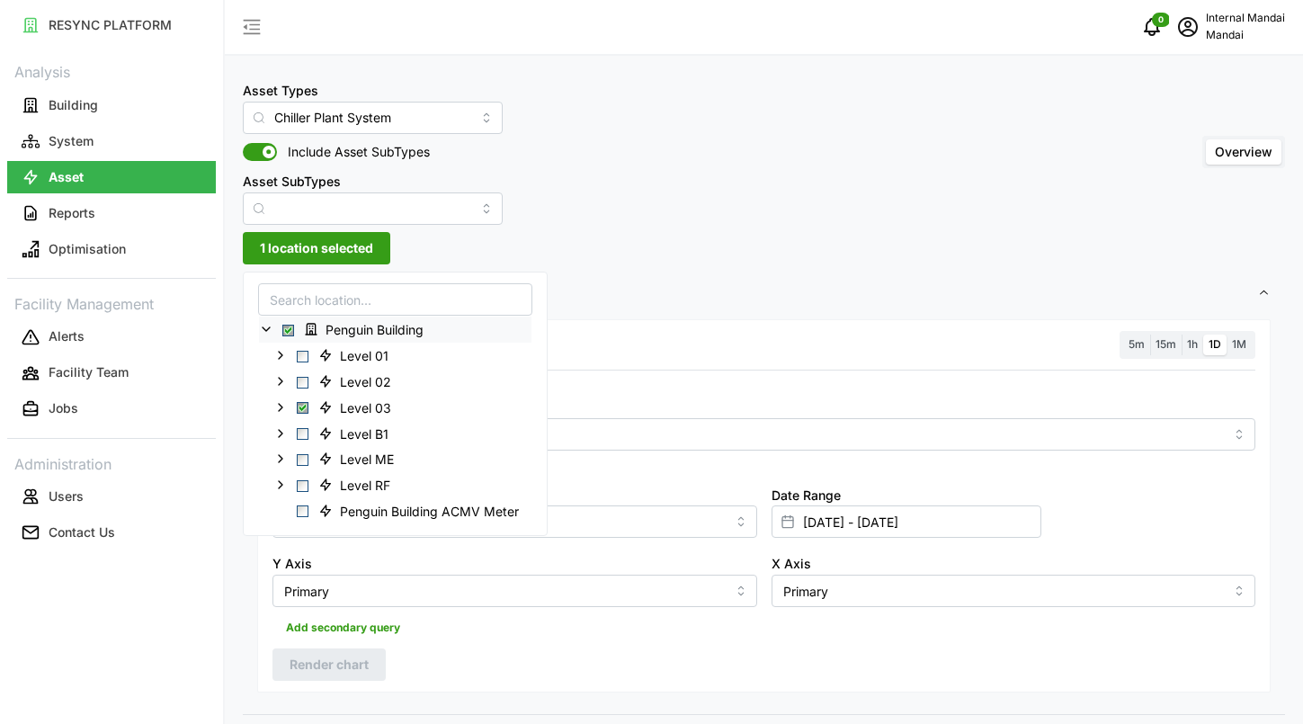
click at [657, 219] on div "Asset Types Chiller Plant System Include Asset SubTypes Asset SubTypes Overview" at bounding box center [764, 152] width 1043 height 146
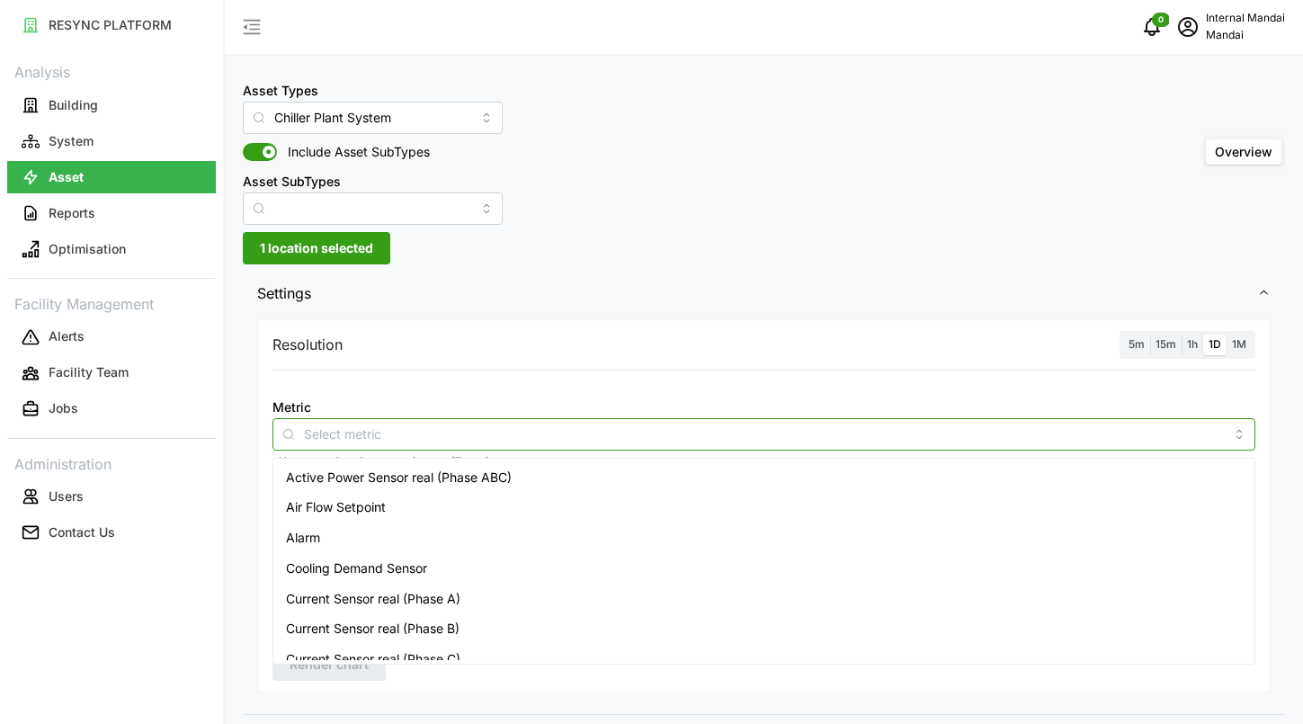
click at [432, 434] on input "Metric" at bounding box center [764, 434] width 920 height 20
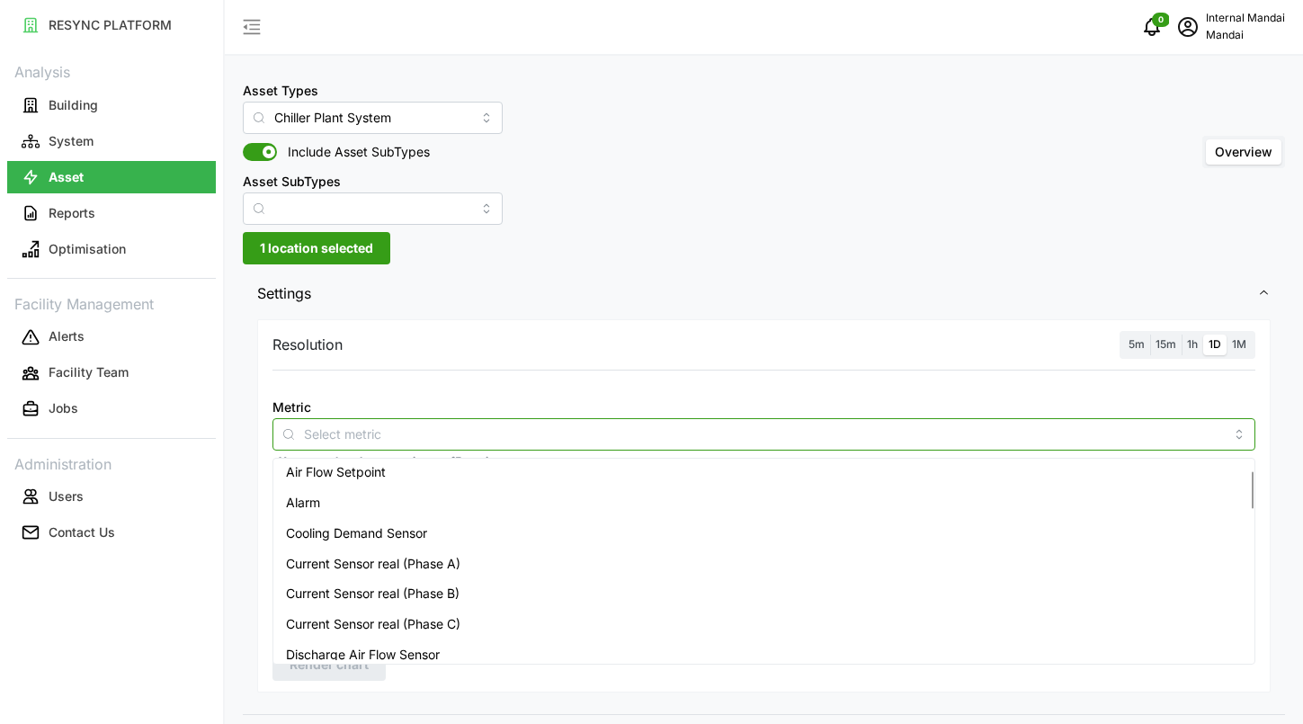
scroll to position [46, 0]
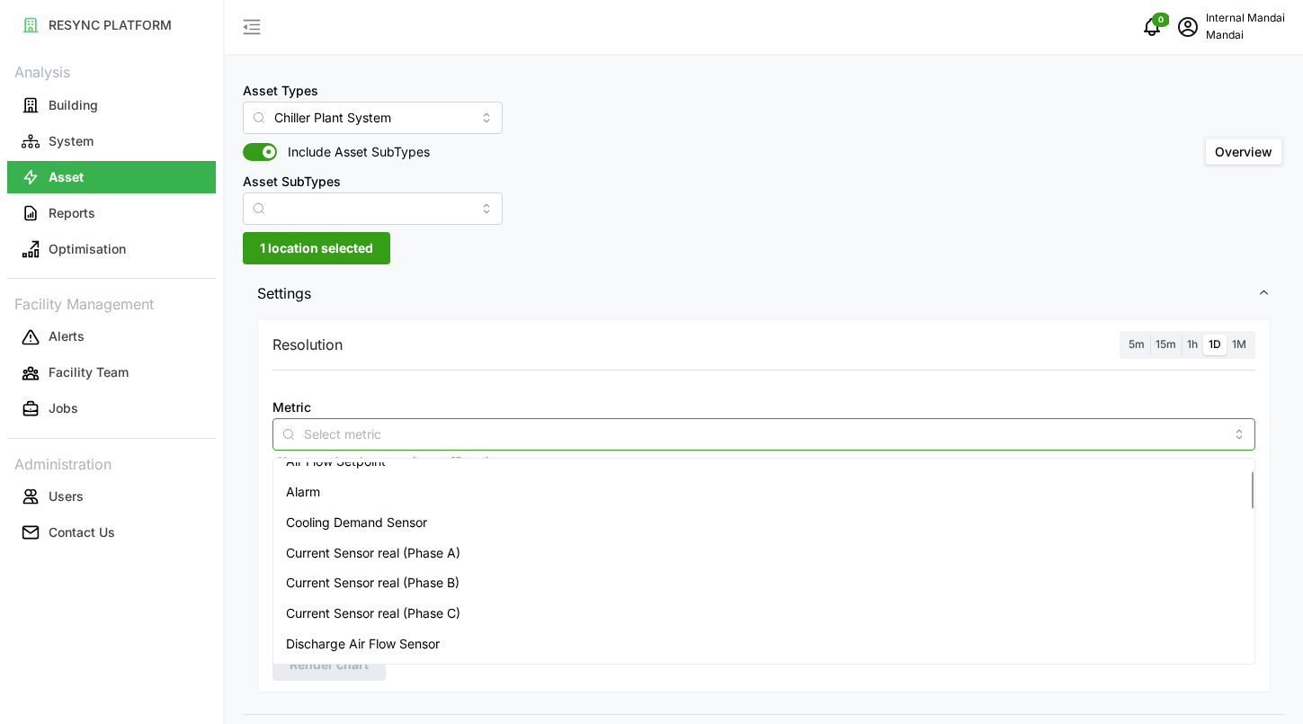
click at [427, 513] on span "Cooling Demand Sensor" at bounding box center [356, 523] width 141 height 20
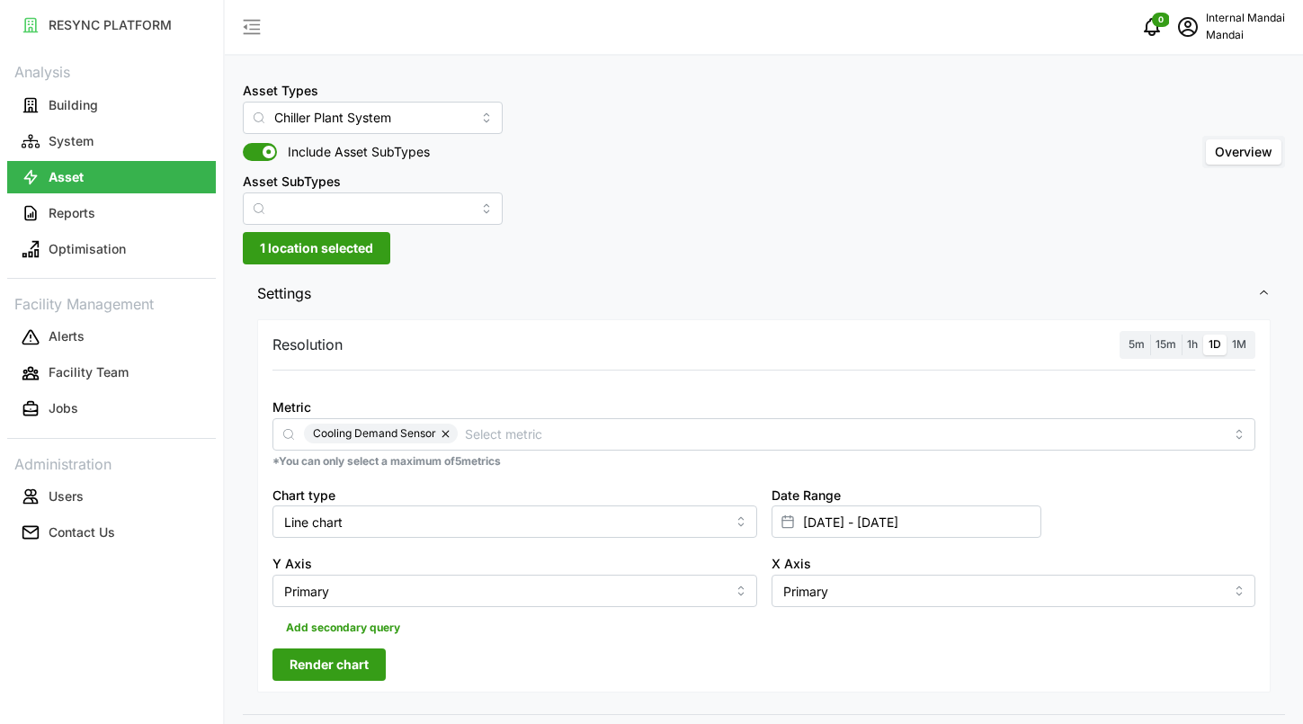
click at [489, 363] on div "Resolution 5m 15m 1h 1D 1M Metric Cooling Demand Sensor *You can only select a …" at bounding box center [764, 505] width 1014 height 373
click at [347, 659] on span "Render chart" at bounding box center [329, 664] width 79 height 31
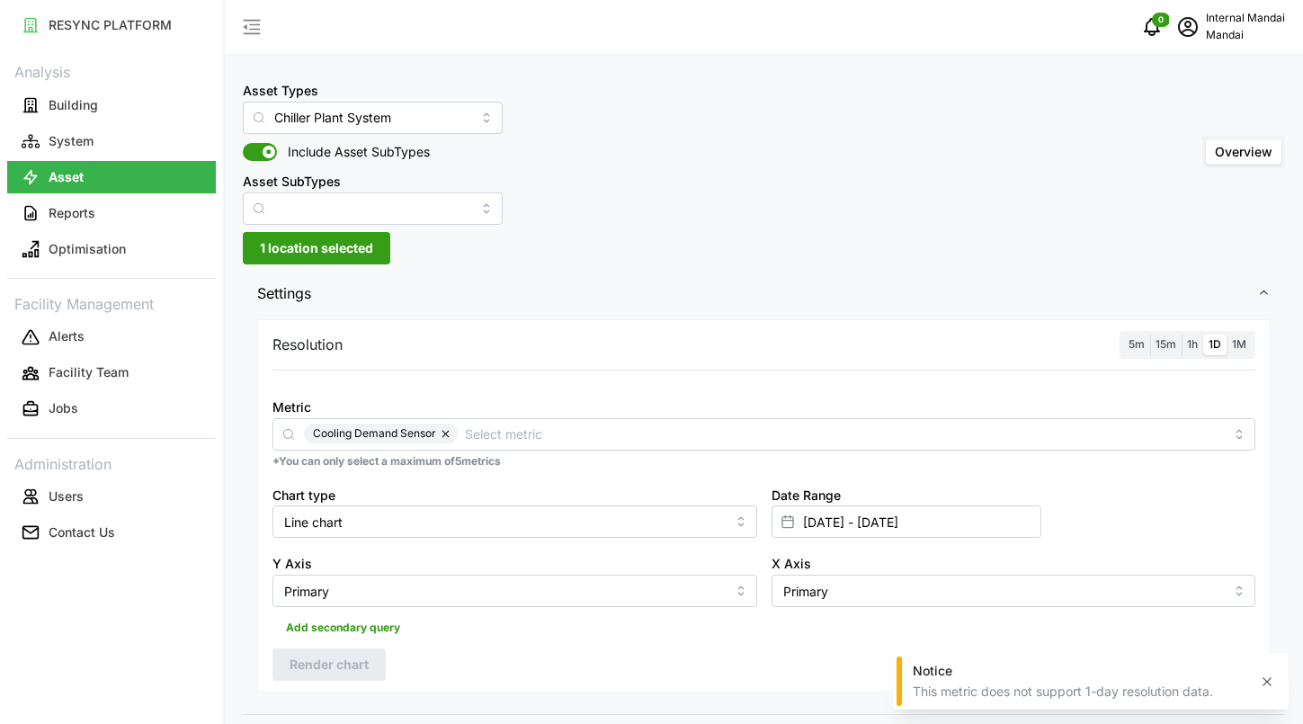
click at [1168, 349] on span "15m" at bounding box center [1166, 343] width 21 height 13
click at [1150, 335] on input "15m" at bounding box center [1150, 335] width 0 height 0
click at [372, 658] on button "Render chart" at bounding box center [329, 665] width 113 height 32
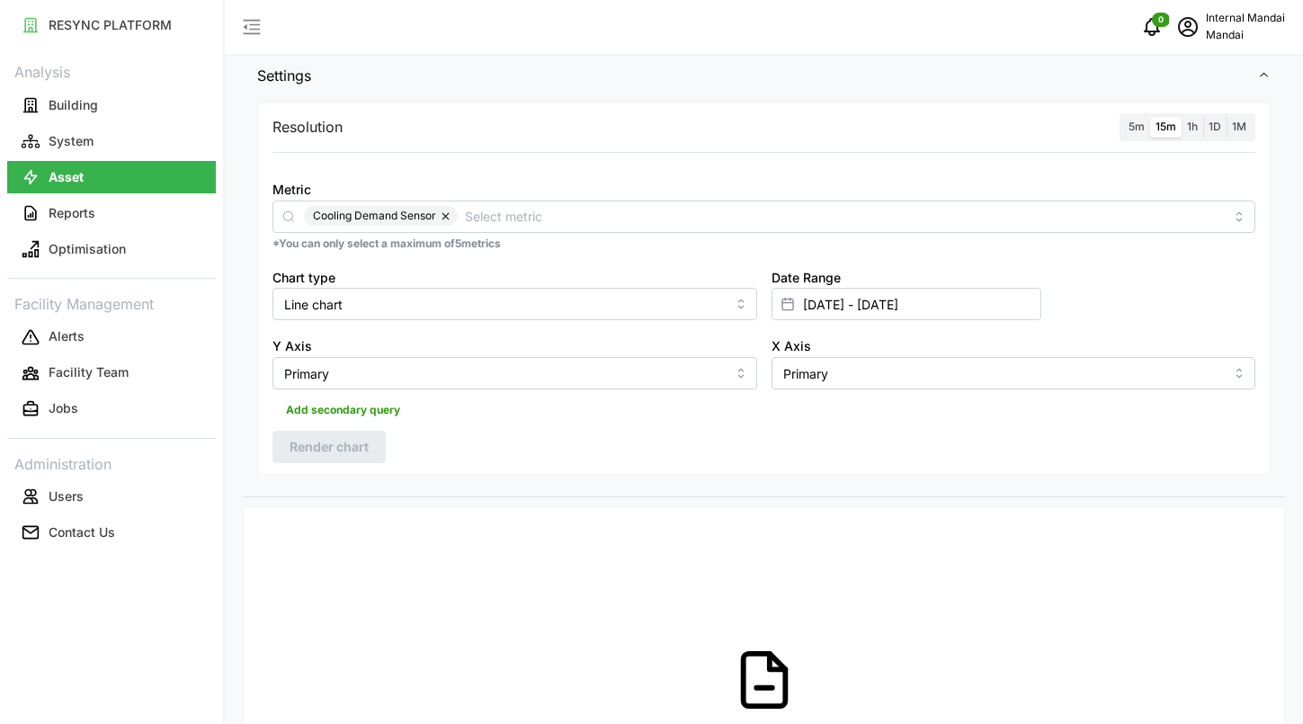
scroll to position [210, 0]
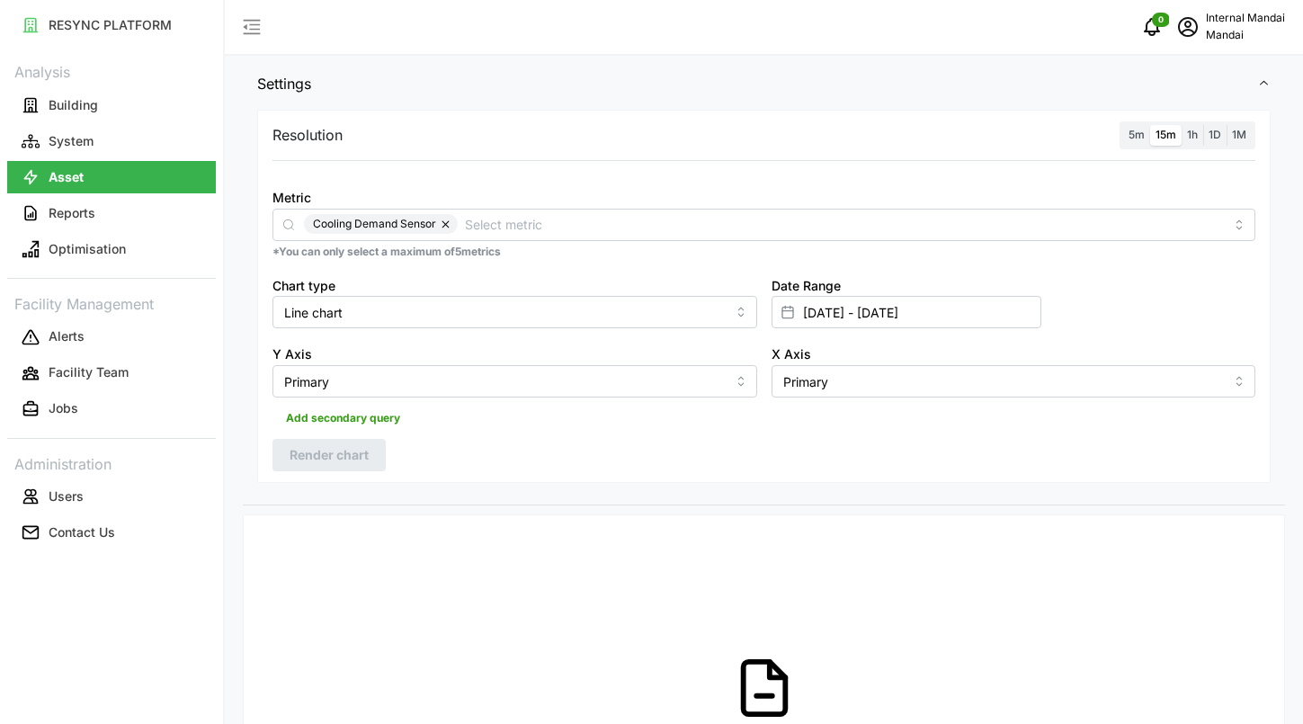
click at [449, 231] on button "button" at bounding box center [447, 224] width 22 height 20
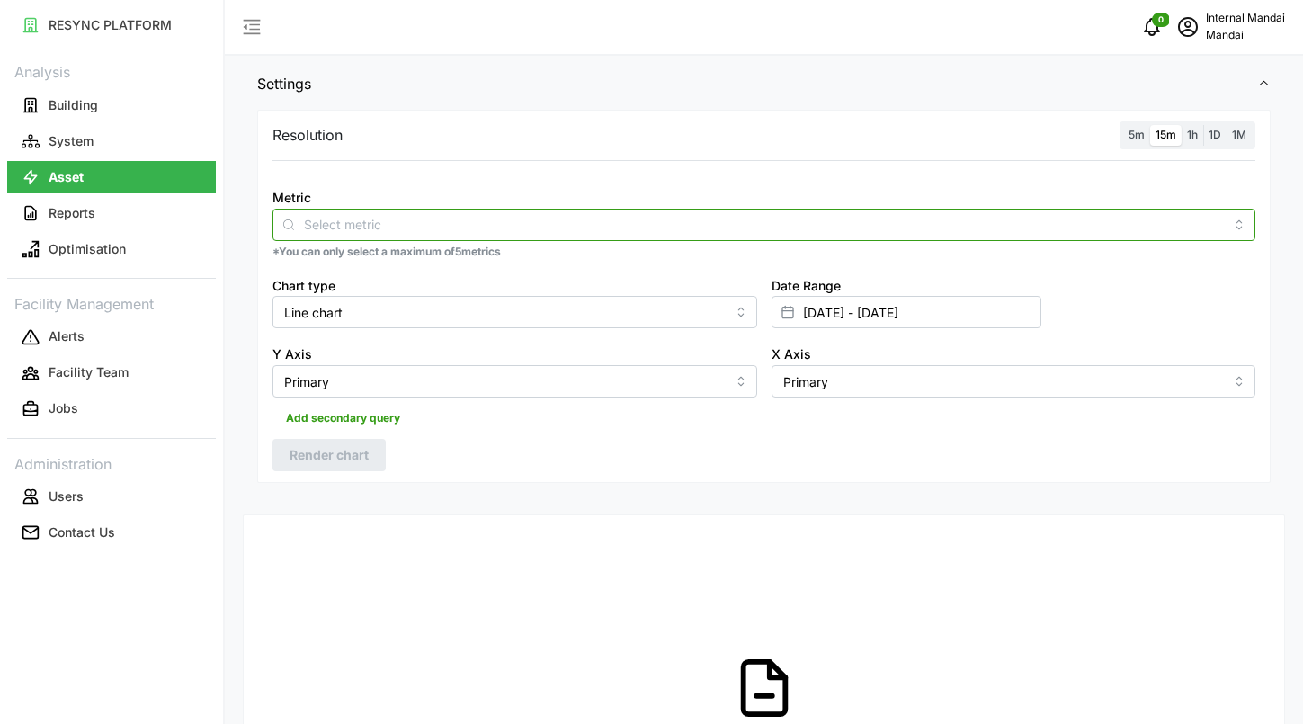
click at [449, 231] on input "Metric" at bounding box center [764, 224] width 920 height 20
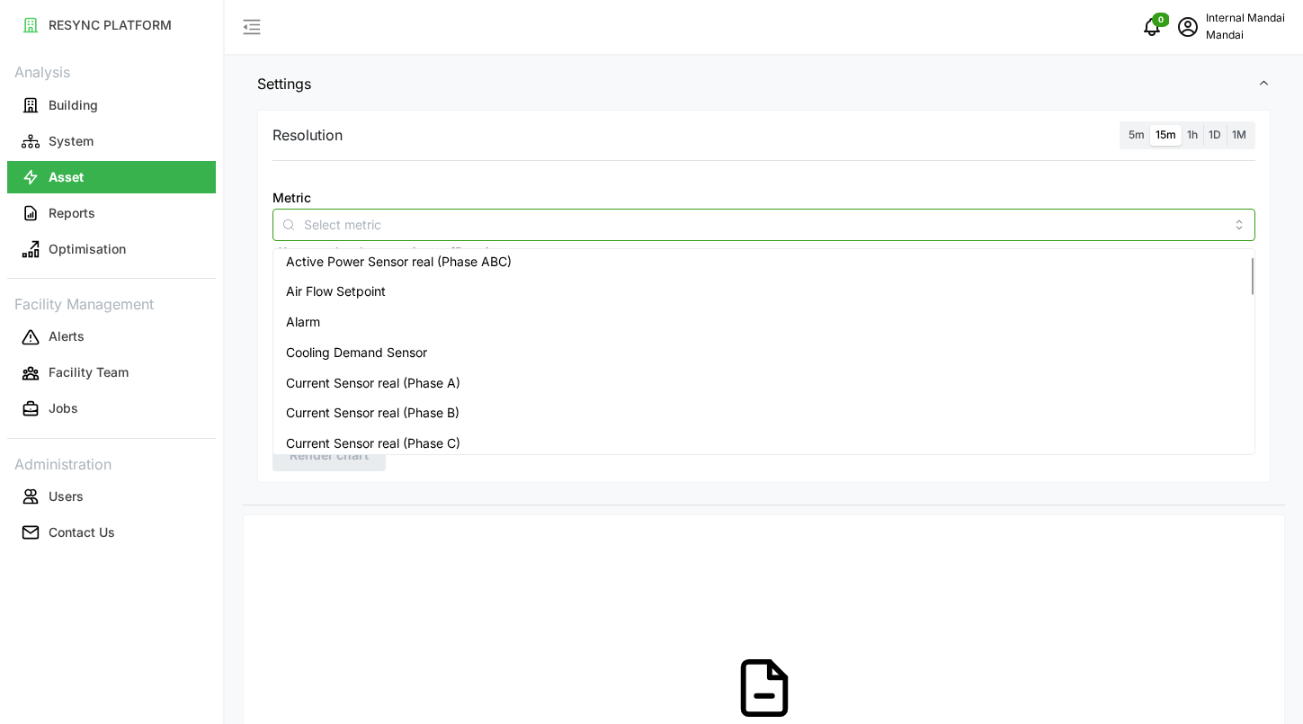
scroll to position [0, 0]
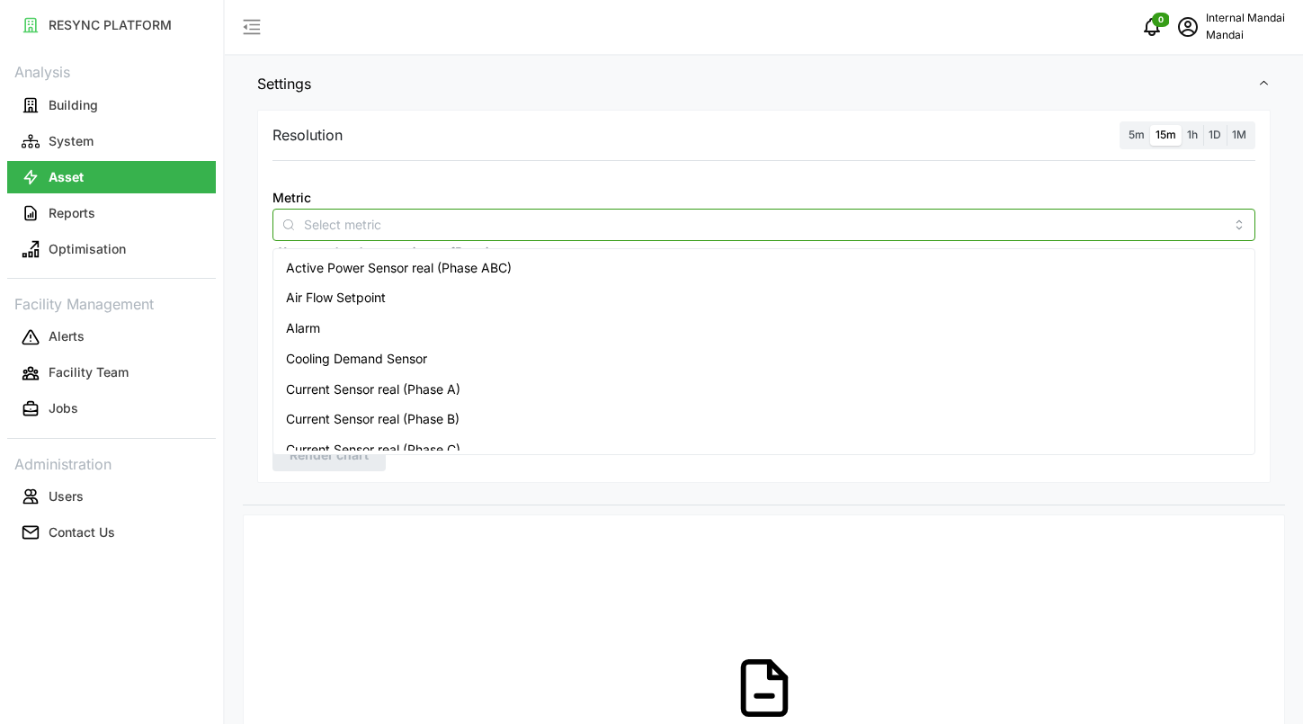
click at [425, 277] on span "Active Power Sensor real (Phase ABC)" at bounding box center [399, 268] width 226 height 20
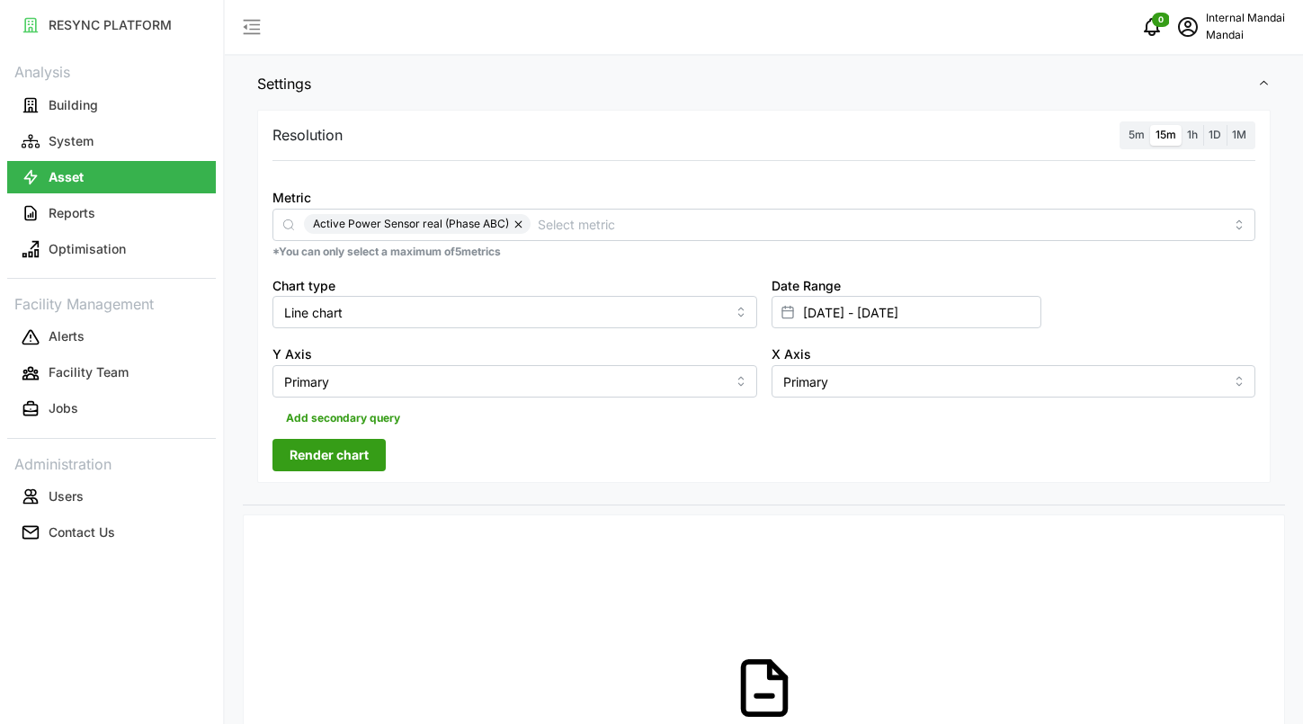
click at [318, 469] on span "Render chart" at bounding box center [329, 455] width 79 height 31
